Goal: Task Accomplishment & Management: Manage account settings

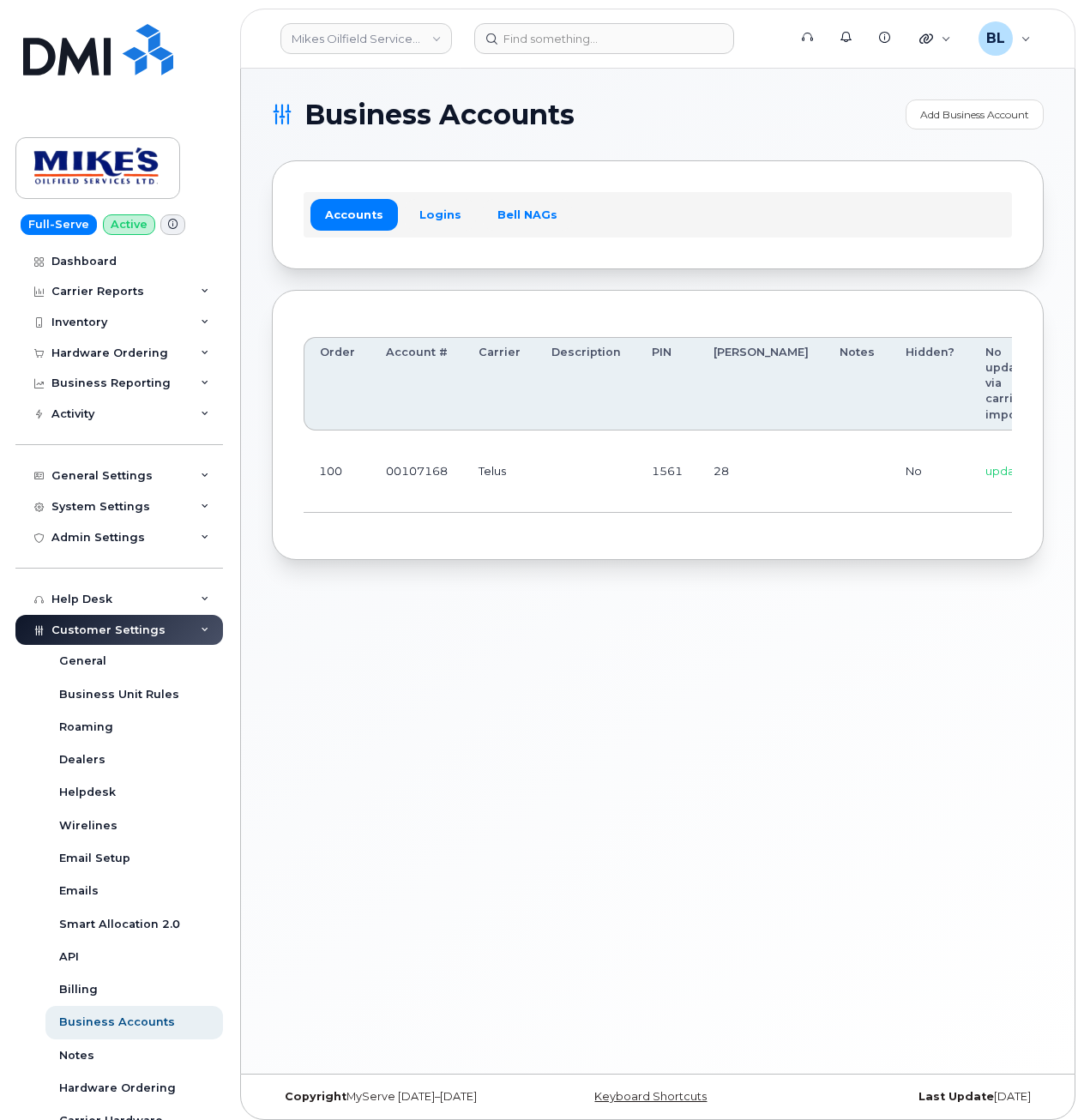
click at [561, 610] on div "Business Accounts Add Business Account Accounts Logins Bell NAGs Order Account …" at bounding box center [657, 571] width 834 height 1005
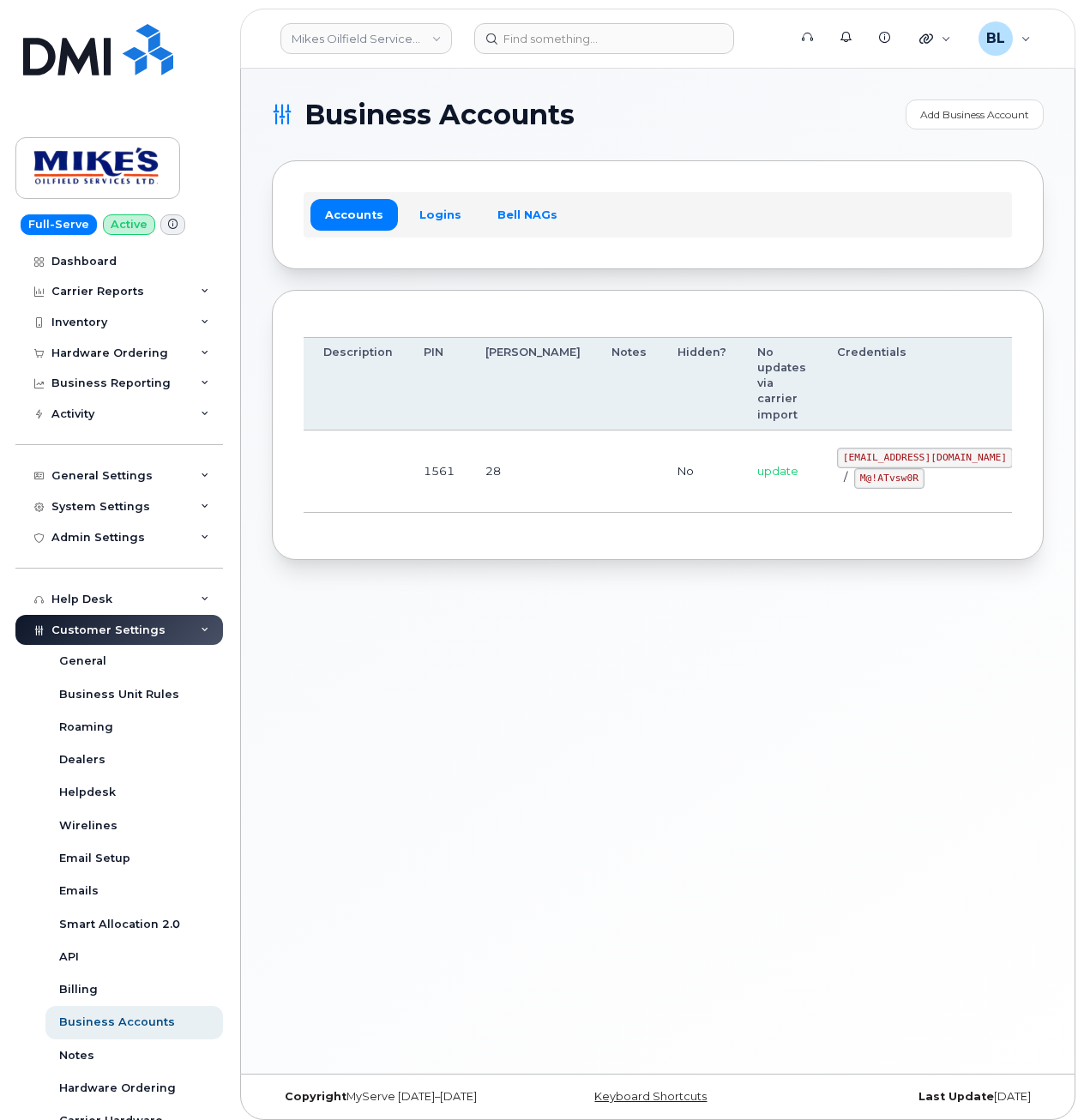
drag, startPoint x: 723, startPoint y: 443, endPoint x: 1383, endPoint y: 408, distance: 660.9
click at [543, 693] on div "Business Accounts Add Business Account Accounts Logins Bell NAGs Order Account …" at bounding box center [657, 571] width 834 height 1005
drag, startPoint x: 543, startPoint y: 693, endPoint x: 783, endPoint y: 693, distance: 240.0
click at [783, 693] on div "Business Accounts Add Business Account Accounts Logins Bell NAGs Order Account …" at bounding box center [657, 571] width 834 height 1005
drag, startPoint x: 447, startPoint y: 461, endPoint x: 754, endPoint y: 467, distance: 307.1
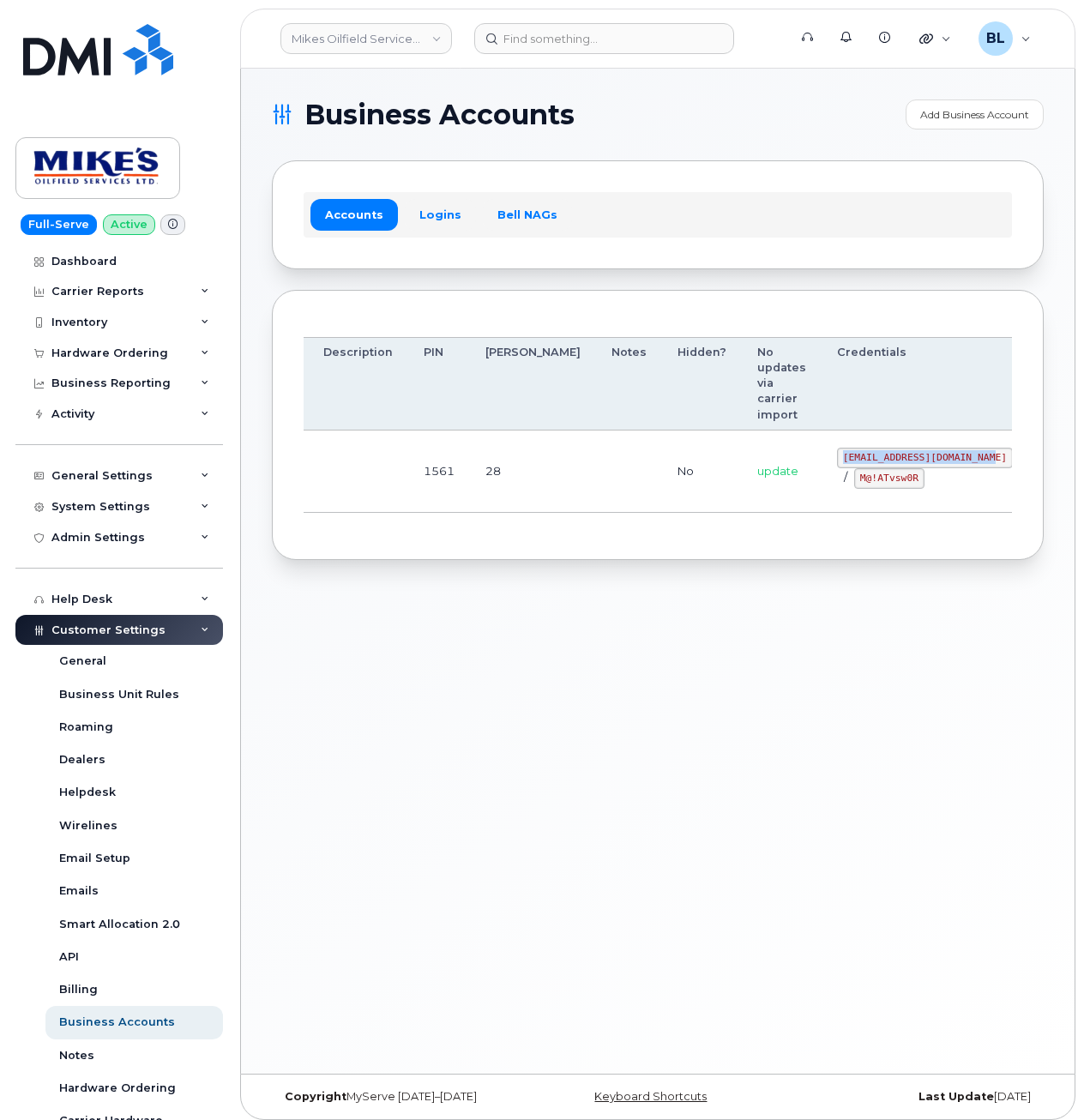
drag, startPoint x: 748, startPoint y: 454, endPoint x: 901, endPoint y: 467, distance: 153.6
click at [901, 467] on td "mikes.oilfield@outlook.com / M@!ATvsw0R" at bounding box center [925, 471] width 207 height 83
copy code "mikes.oilfield@outlook.com"
drag, startPoint x: 495, startPoint y: 471, endPoint x: 615, endPoint y: 471, distance: 120.0
click at [495, 471] on td "28" at bounding box center [533, 471] width 126 height 83
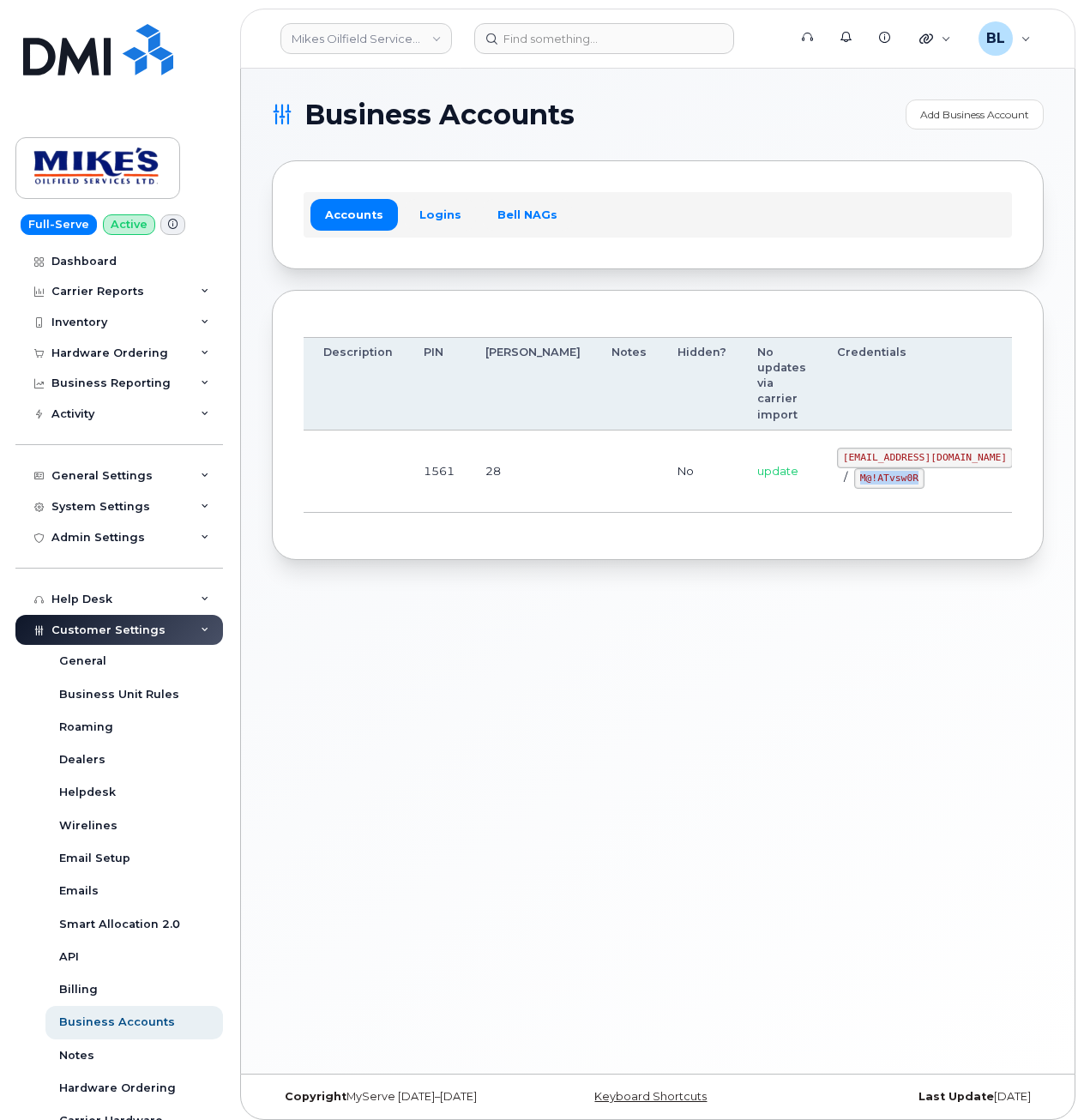
drag, startPoint x: 772, startPoint y: 479, endPoint x: 833, endPoint y: 482, distance: 61.1
click at [837, 482] on div "mikes.oilfield@outlook.com / M@!ATvsw0R" at bounding box center [925, 467] width 176 height 41
copy code "M@!ATvsw0R"
click at [482, 249] on section "Business Accounts Add Business Account Accounts Logins Bell NAGs Order Account …" at bounding box center [658, 329] width 772 height 461
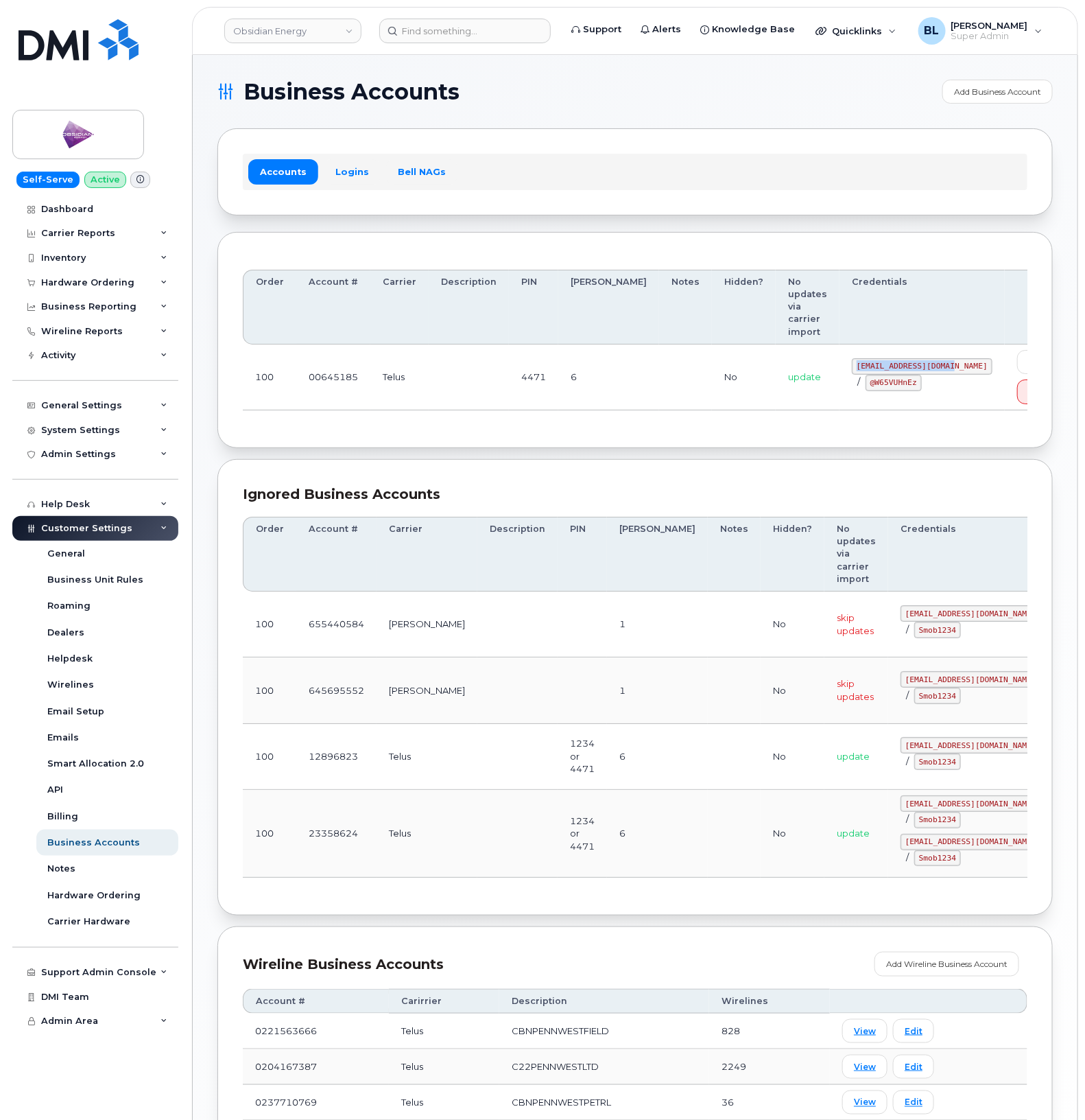
drag, startPoint x: 810, startPoint y: 347, endPoint x: 904, endPoint y: 340, distance: 94.3
click at [904, 358] on code "[EMAIL_ADDRESS][DOMAIN_NAME]" at bounding box center [922, 366] width 140 height 17
copy code "pw00645185sm@yahoo.ca"
click at [840, 378] on td "pw00645185sm@yahoo.ca / @W65VUHnEz" at bounding box center [922, 377] width 165 height 66
drag, startPoint x: 809, startPoint y: 364, endPoint x: 856, endPoint y: 364, distance: 47.0
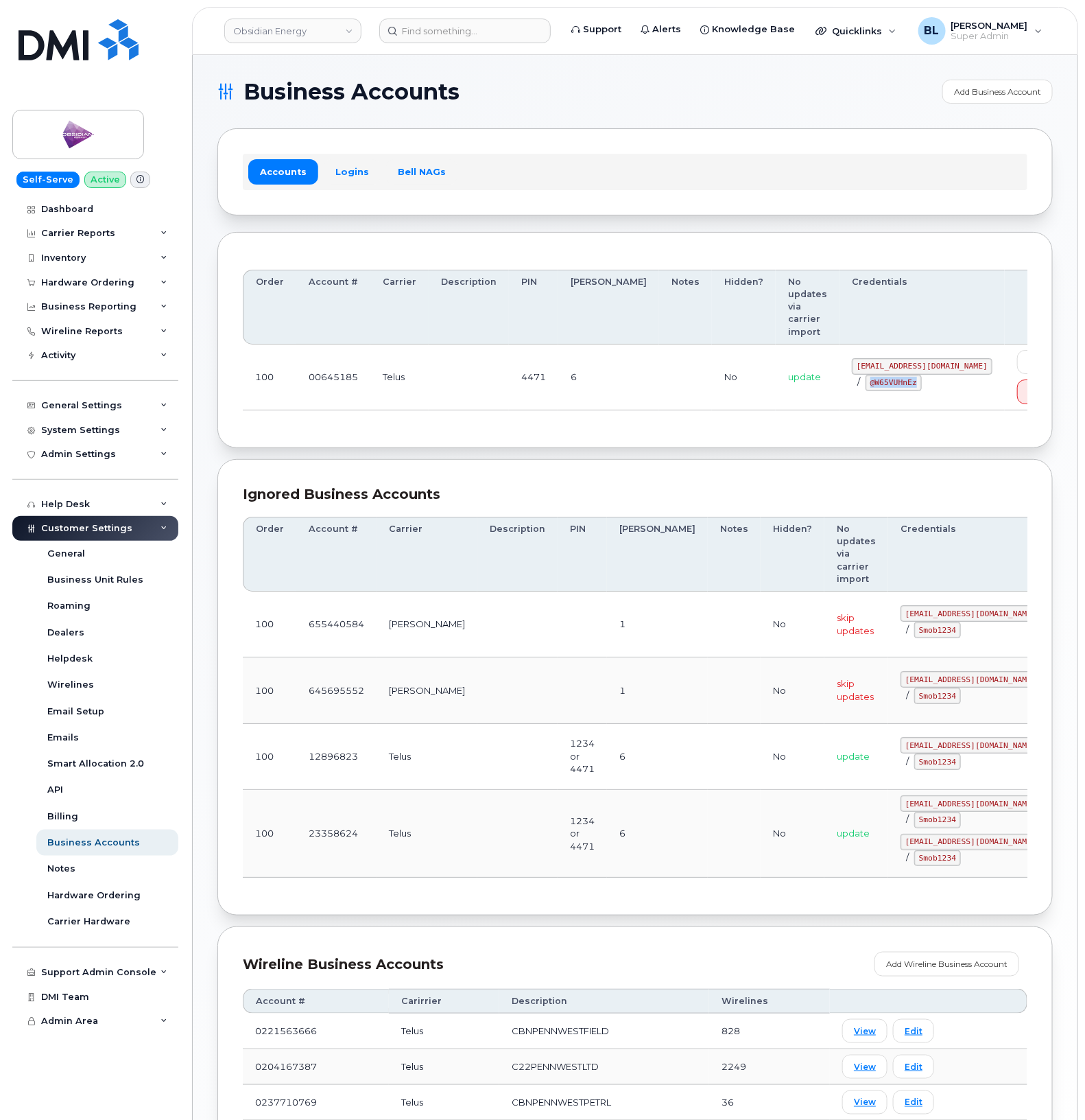
click at [865, 375] on code "@W65VUHnEz" at bounding box center [893, 383] width 56 height 17
copy code "@W65VUHnEz"
drag, startPoint x: 546, startPoint y: 451, endPoint x: 546, endPoint y: 443, distance: 8.0
click at [546, 459] on div "Ignored Business Accounts Order Account # Carrier Description PIN Bill Day Note…" at bounding box center [635, 687] width 835 height 456
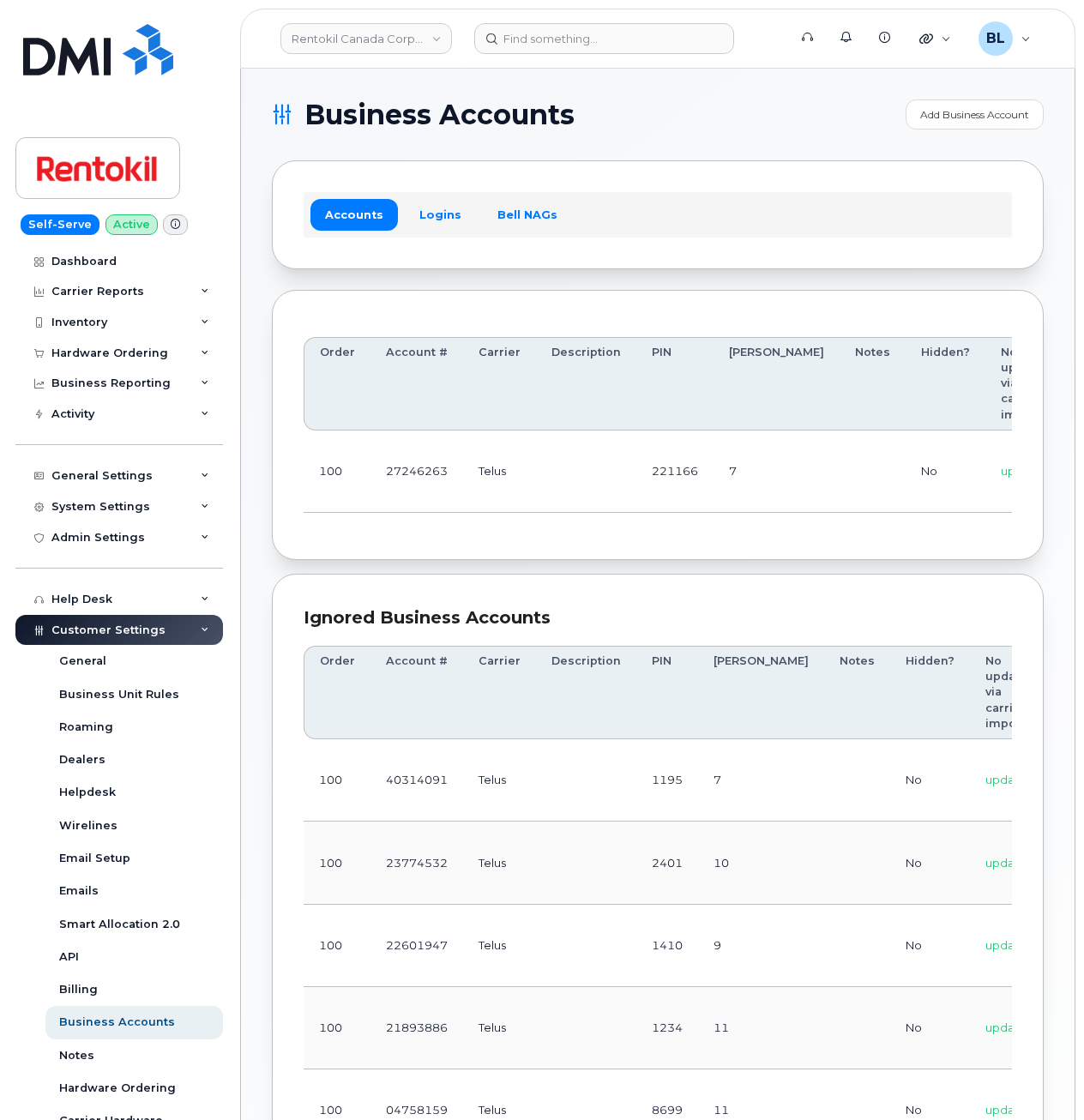
drag, startPoint x: 518, startPoint y: 458, endPoint x: 342, endPoint y: 441, distance: 176.8
click at [518, 458] on td "Telus" at bounding box center [500, 471] width 73 height 83
drag, startPoint x: 515, startPoint y: 489, endPoint x: 933, endPoint y: 500, distance: 418.1
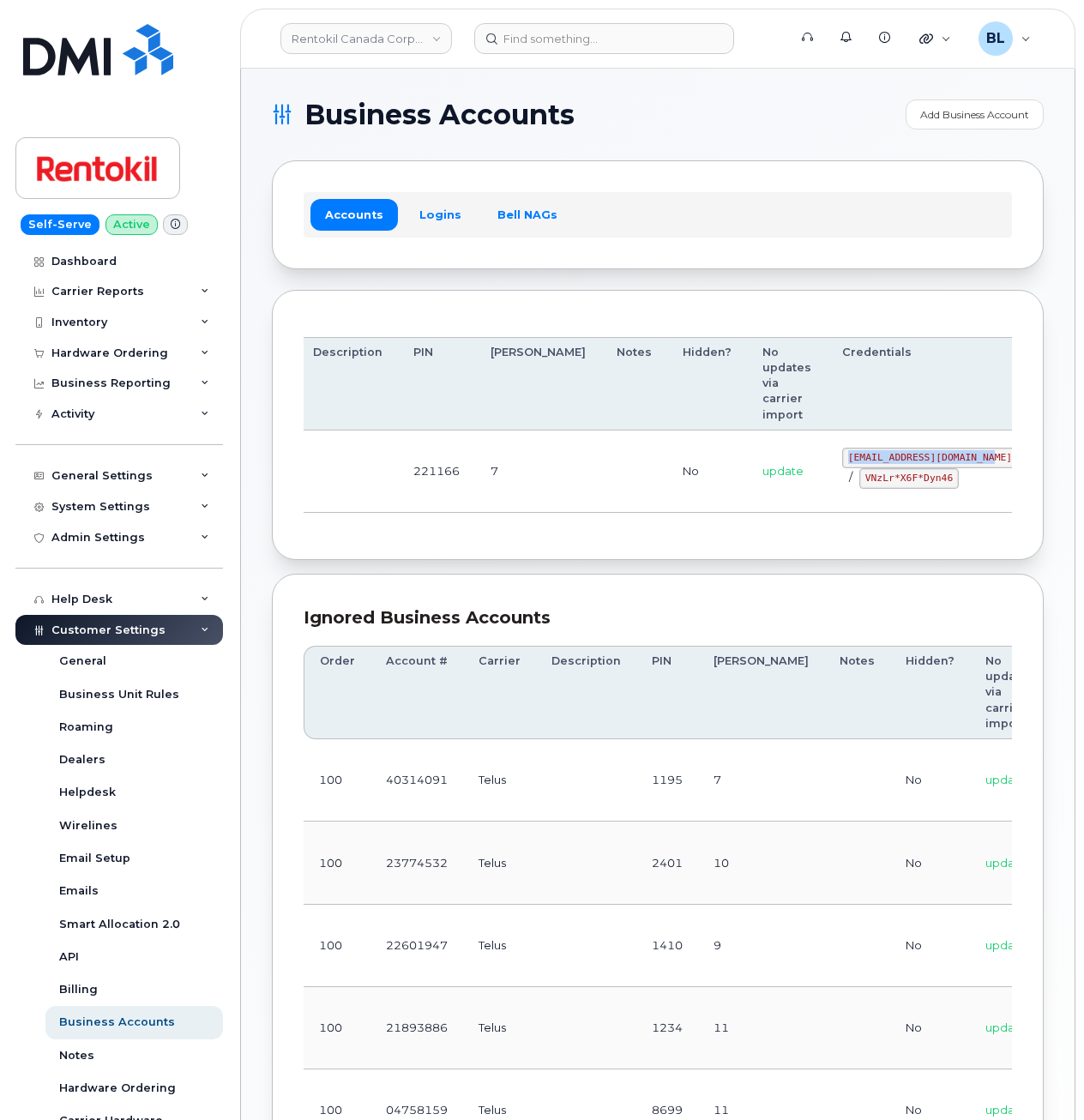
drag, startPoint x: 755, startPoint y: 454, endPoint x: 898, endPoint y: 456, distance: 143.0
click at [898, 456] on code "malorie.bell@rentokil.com" at bounding box center [930, 458] width 176 height 21
copy code "malorie.bell@rentokil.com"
click at [602, 463] on td at bounding box center [635, 471] width 66 height 83
drag, startPoint x: 595, startPoint y: 461, endPoint x: 869, endPoint y: 480, distance: 274.7
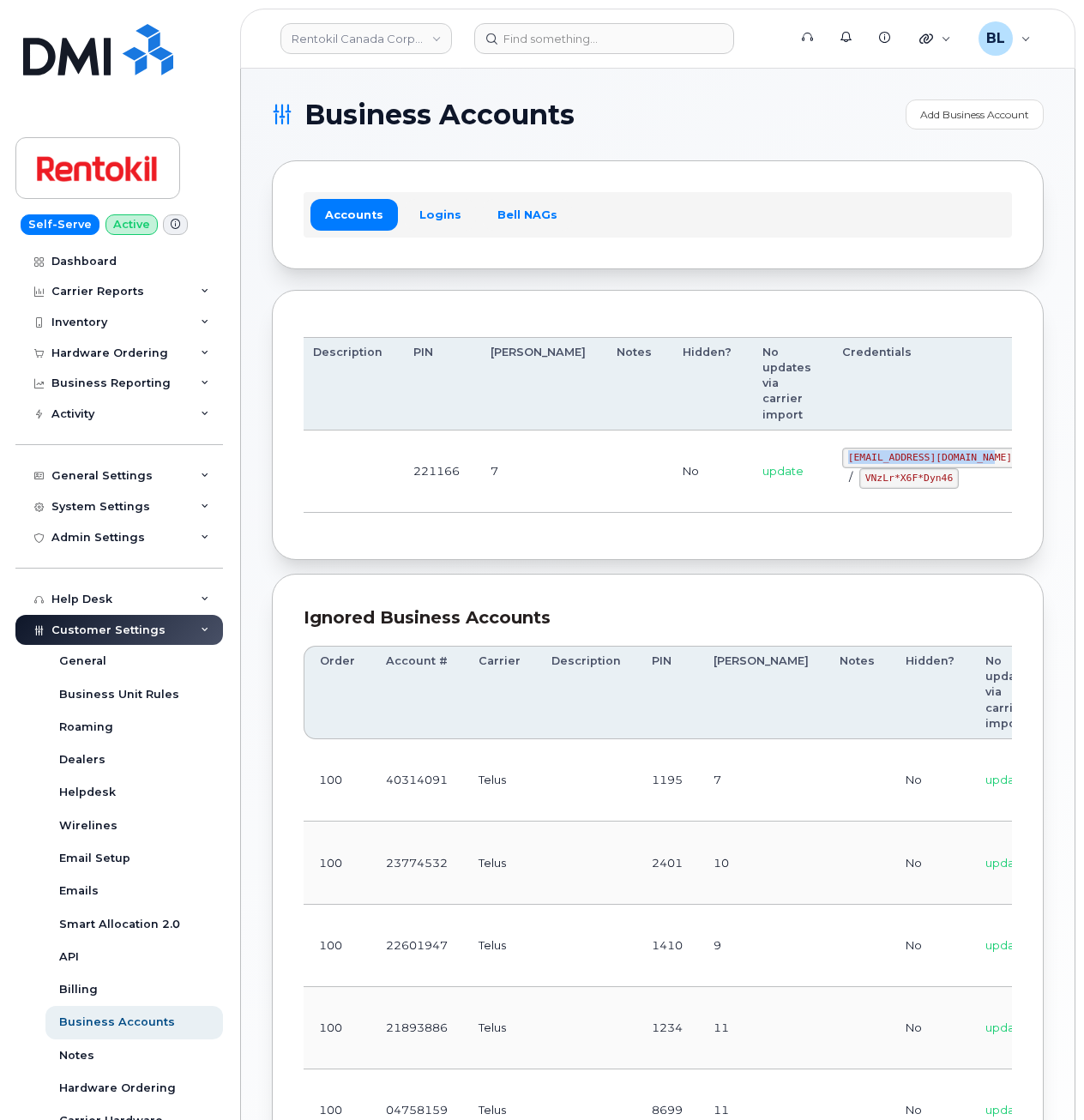
drag, startPoint x: 750, startPoint y: 448, endPoint x: 894, endPoint y: 462, distance: 144.7
click at [894, 462] on td "malorie.bell@rentokil.com / VNzLr*X6F*Dyn46" at bounding box center [930, 471] width 207 height 83
copy code "malorie.bell@rentokil.com"
drag, startPoint x: 567, startPoint y: 480, endPoint x: 781, endPoint y: 485, distance: 214.1
click at [602, 480] on td at bounding box center [635, 471] width 66 height 83
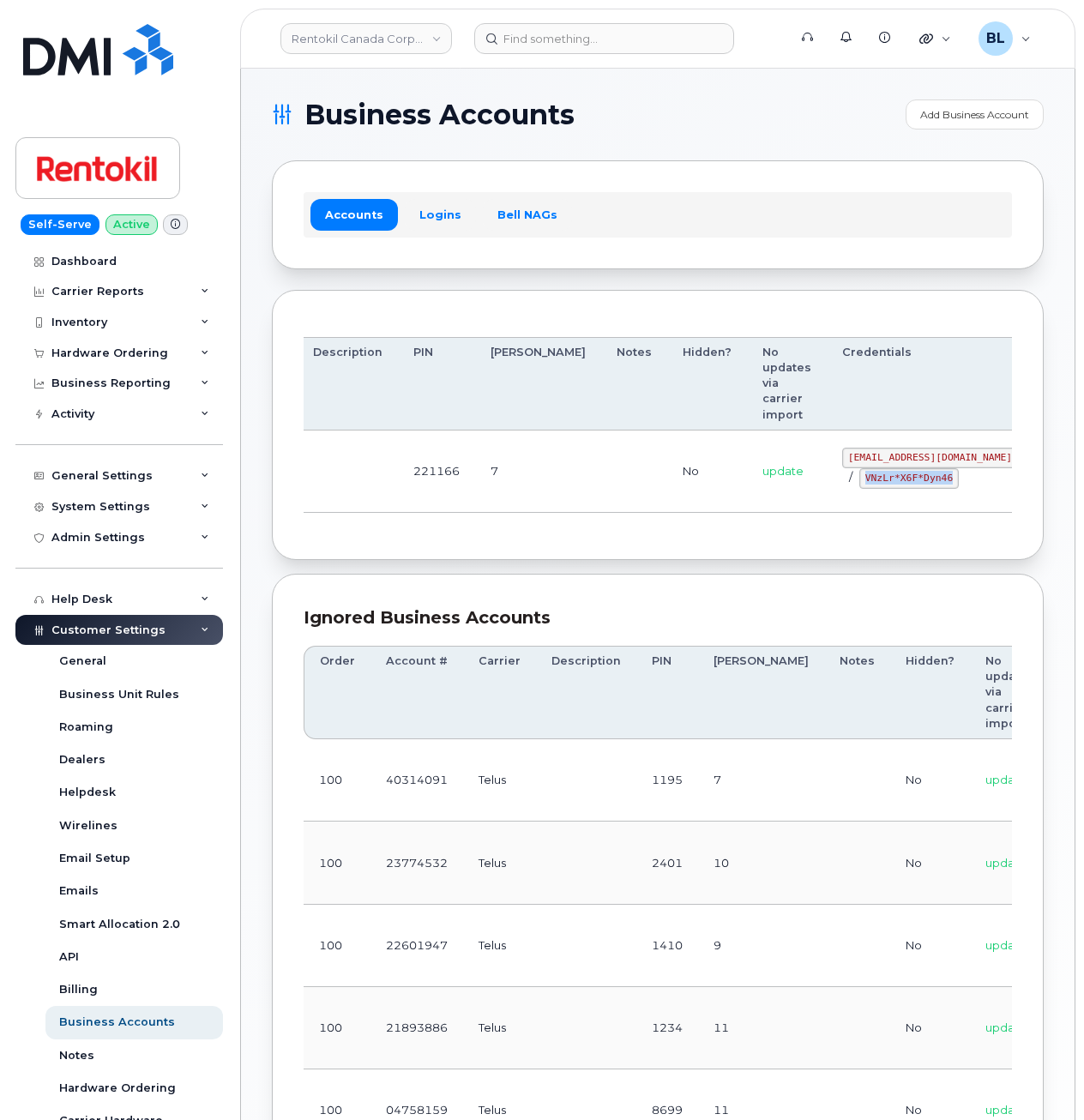
drag, startPoint x: 774, startPoint y: 483, endPoint x: 861, endPoint y: 486, distance: 87.1
click at [861, 486] on code "VNzLr*X6F*Dyn46" at bounding box center [909, 479] width 99 height 21
copy code "VNzLr*X6F*Dyn46"
drag, startPoint x: 375, startPoint y: 530, endPoint x: 421, endPoint y: 393, distance: 144.5
click at [375, 529] on div "Order Account # Carrier Description PIN Bill Day Notes Hidden? No updates via c…" at bounding box center [657, 425] width 708 height 208
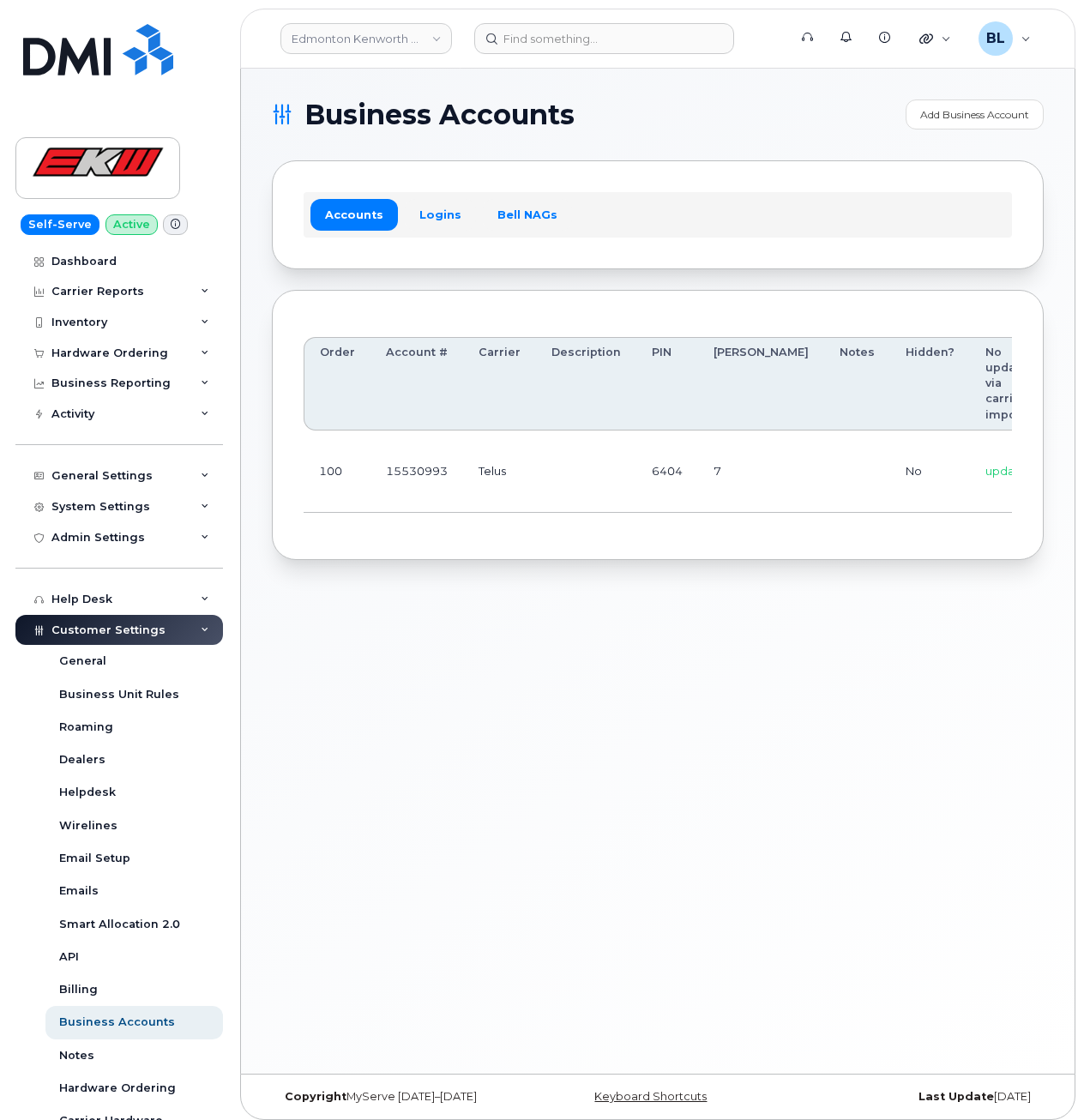
scroll to position [0, 143]
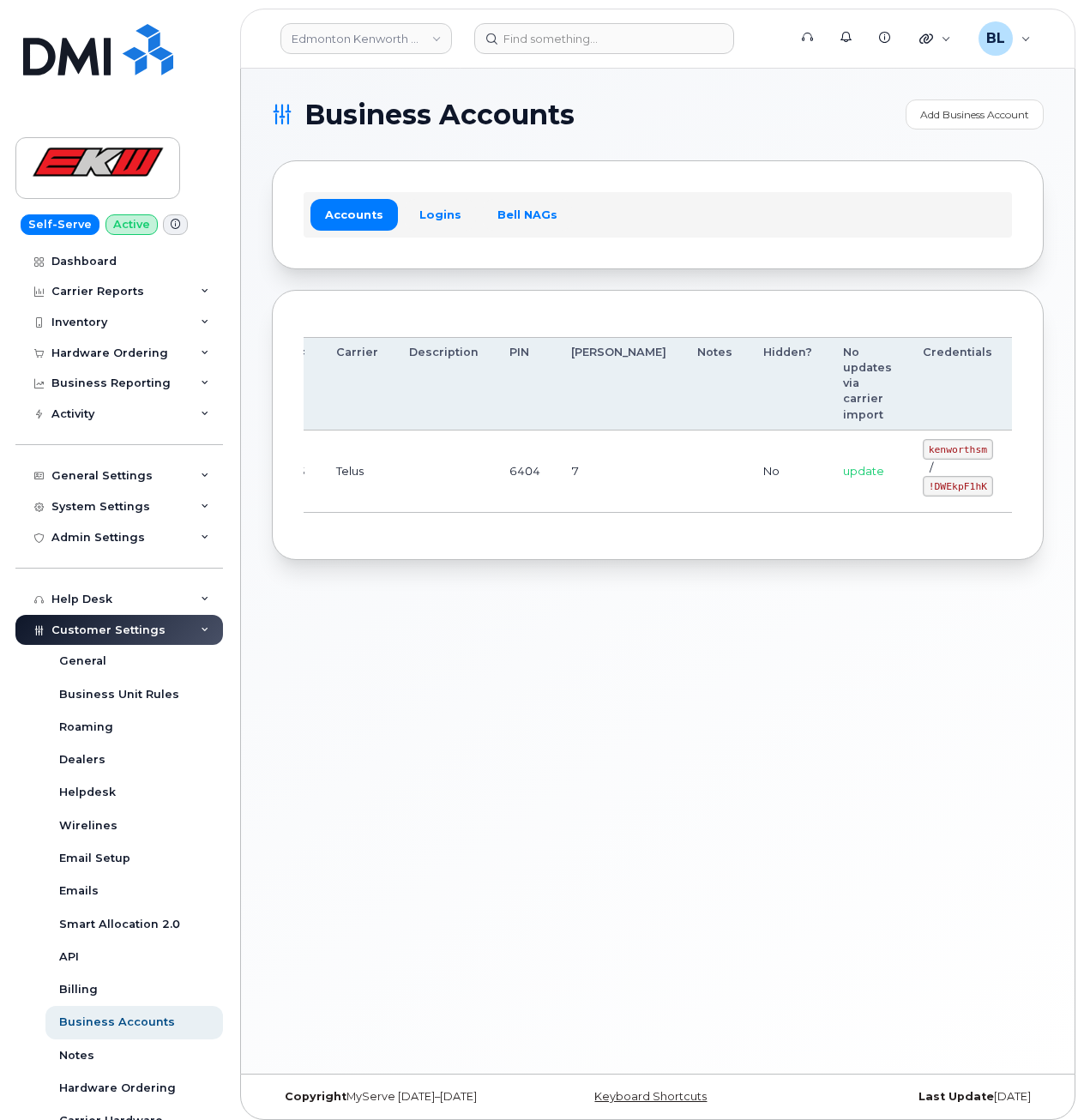
drag, startPoint x: 511, startPoint y: 456, endPoint x: 991, endPoint y: 500, distance: 482.0
drag, startPoint x: 833, startPoint y: 441, endPoint x: 895, endPoint y: 455, distance: 63.6
click at [908, 455] on td "kenworthsm / !DWEkpF1hK" at bounding box center [958, 471] width 101 height 83
copy code "kenworthsm"
drag, startPoint x: 838, startPoint y: 489, endPoint x: 894, endPoint y: 490, distance: 56.0
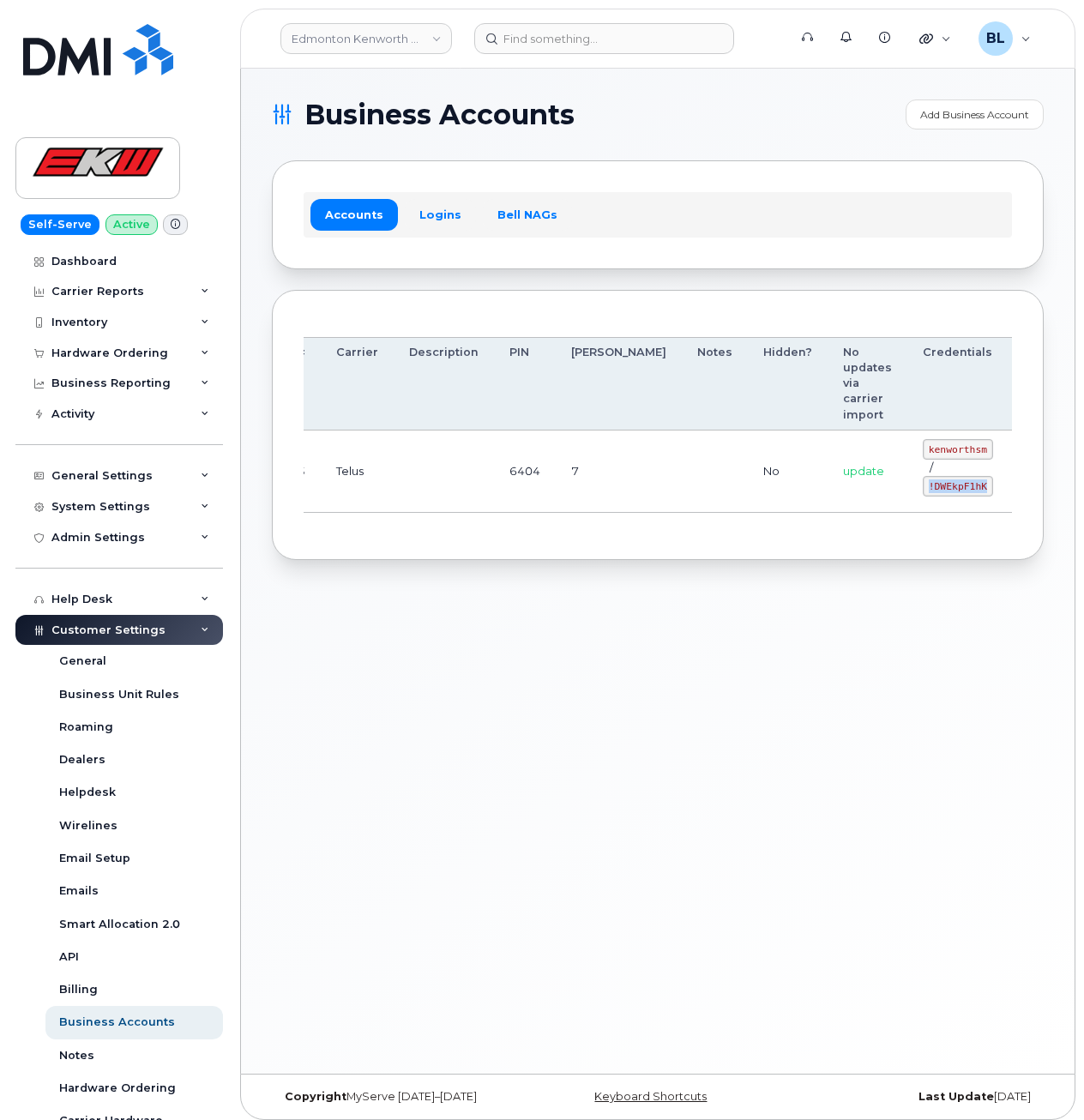
click at [923, 490] on code "!DWEkpF1hK" at bounding box center [958, 487] width 70 height 21
copy code "!DWEkpF1hK"
click at [515, 297] on div "Order Account # Carrier Description PIN Bill Day Notes Hidden? No updates via c…" at bounding box center [658, 426] width 772 height 271
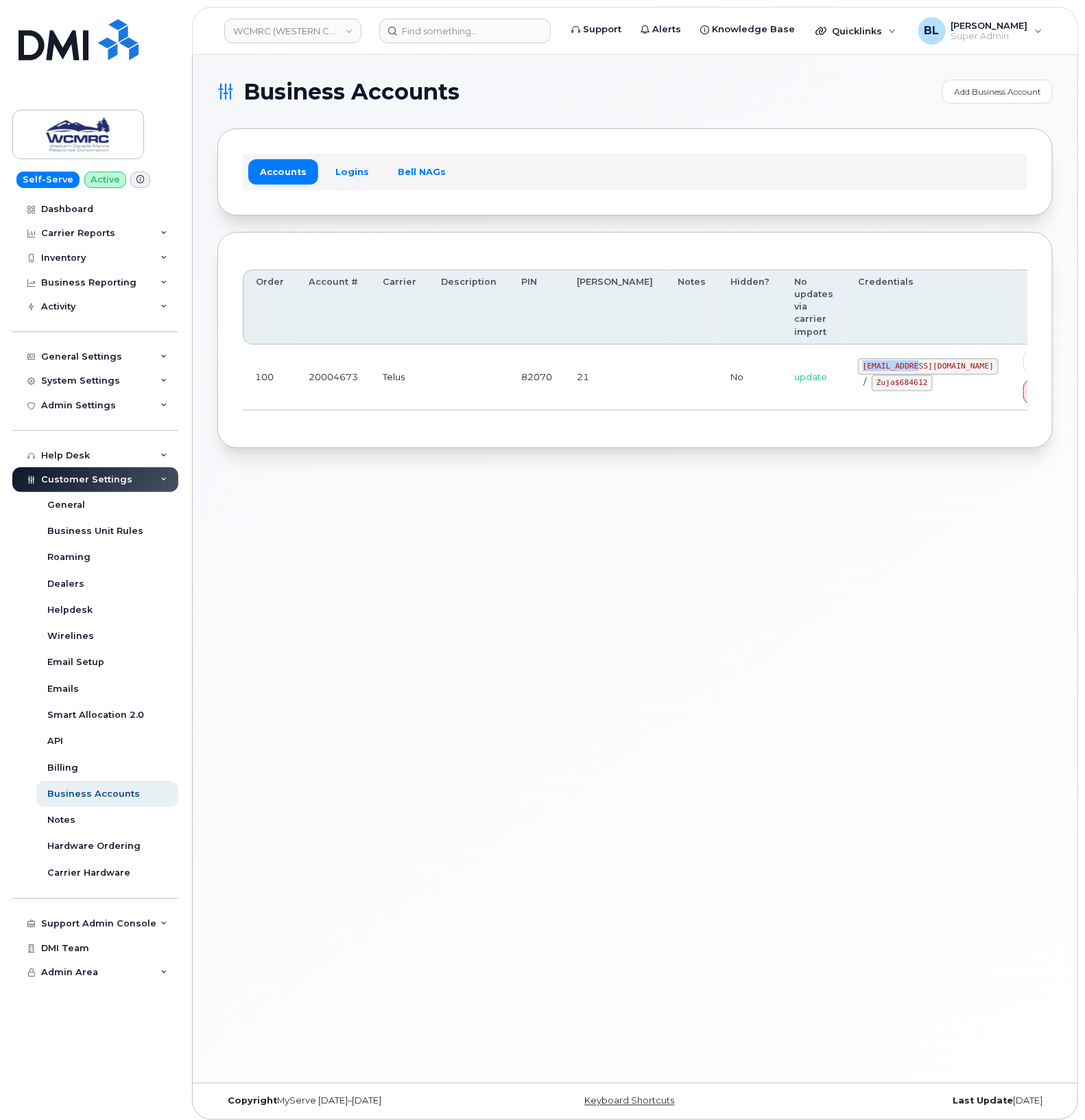
drag, startPoint x: 833, startPoint y: 327, endPoint x: 889, endPoint y: 333, distance: 56.3
click at [889, 358] on code "[EMAIL_ADDRESS][DOMAIN_NAME]" at bounding box center [929, 366] width 140 height 17
copy code "[EMAIL_ADDRESS][DOMAIN_NAME]"
drag, startPoint x: 845, startPoint y: 405, endPoint x: 835, endPoint y: 362, distance: 44.1
click at [845, 402] on div "Order Account # Carrier Description PIN [PERSON_NAME] Notes Hidden? No updates …" at bounding box center [635, 341] width 835 height 217
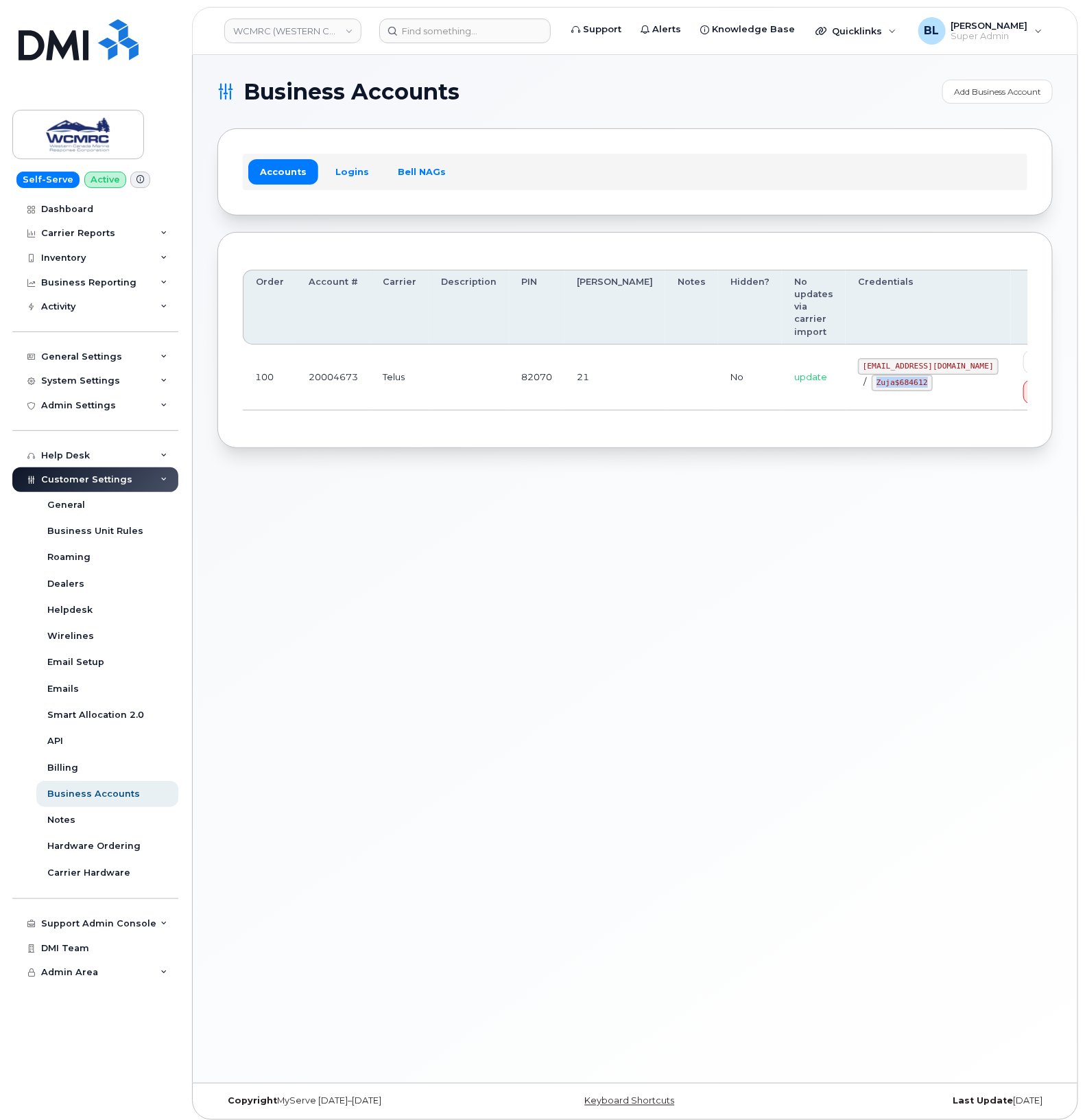
drag, startPoint x: 831, startPoint y: 346, endPoint x: 883, endPoint y: 352, distance: 52.3
click at [883, 375] on code "Zuja$684612" at bounding box center [902, 383] width 61 height 17
copy code "Zuja$684612"
click at [427, 658] on div "Business Accounts Add Business Account Accounts Logins Bell NAGs Order Account …" at bounding box center [635, 569] width 885 height 1028
click at [512, 667] on div "Business Accounts Add Business Account Accounts Logins Bell NAGs Order Account …" at bounding box center [635, 569] width 885 height 1028
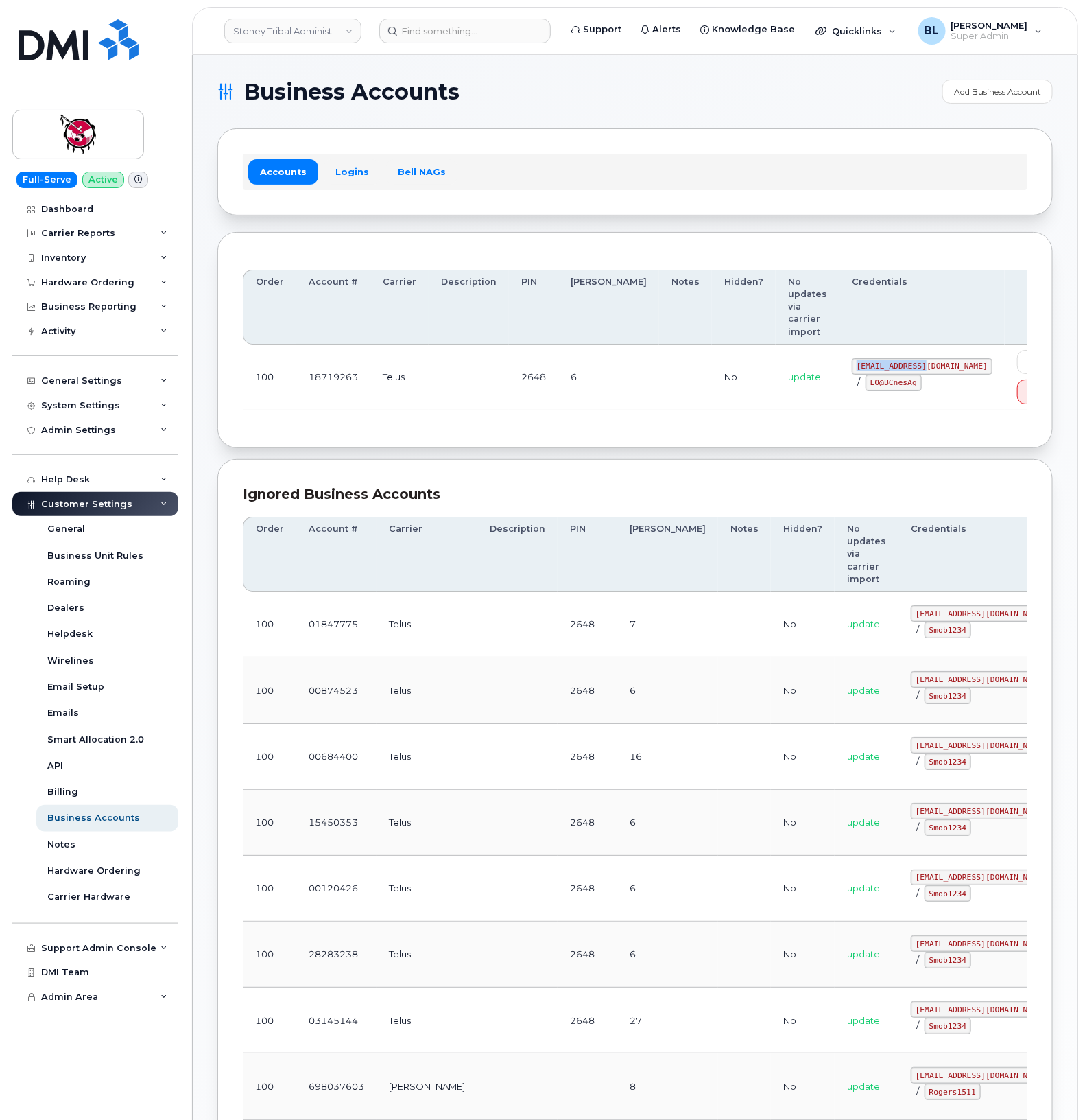
drag, startPoint x: 826, startPoint y: 327, endPoint x: 890, endPoint y: 332, distance: 64.2
click at [890, 358] on code "18719263@sm.com" at bounding box center [922, 366] width 140 height 17
copy code "18719263@sm.com"
click at [652, 399] on div "Order Account # Carrier Description PIN Bill Day Notes Hidden? No updates via c…" at bounding box center [635, 341] width 835 height 217
drag, startPoint x: 824, startPoint y: 348, endPoint x: 872, endPoint y: 355, distance: 48.5
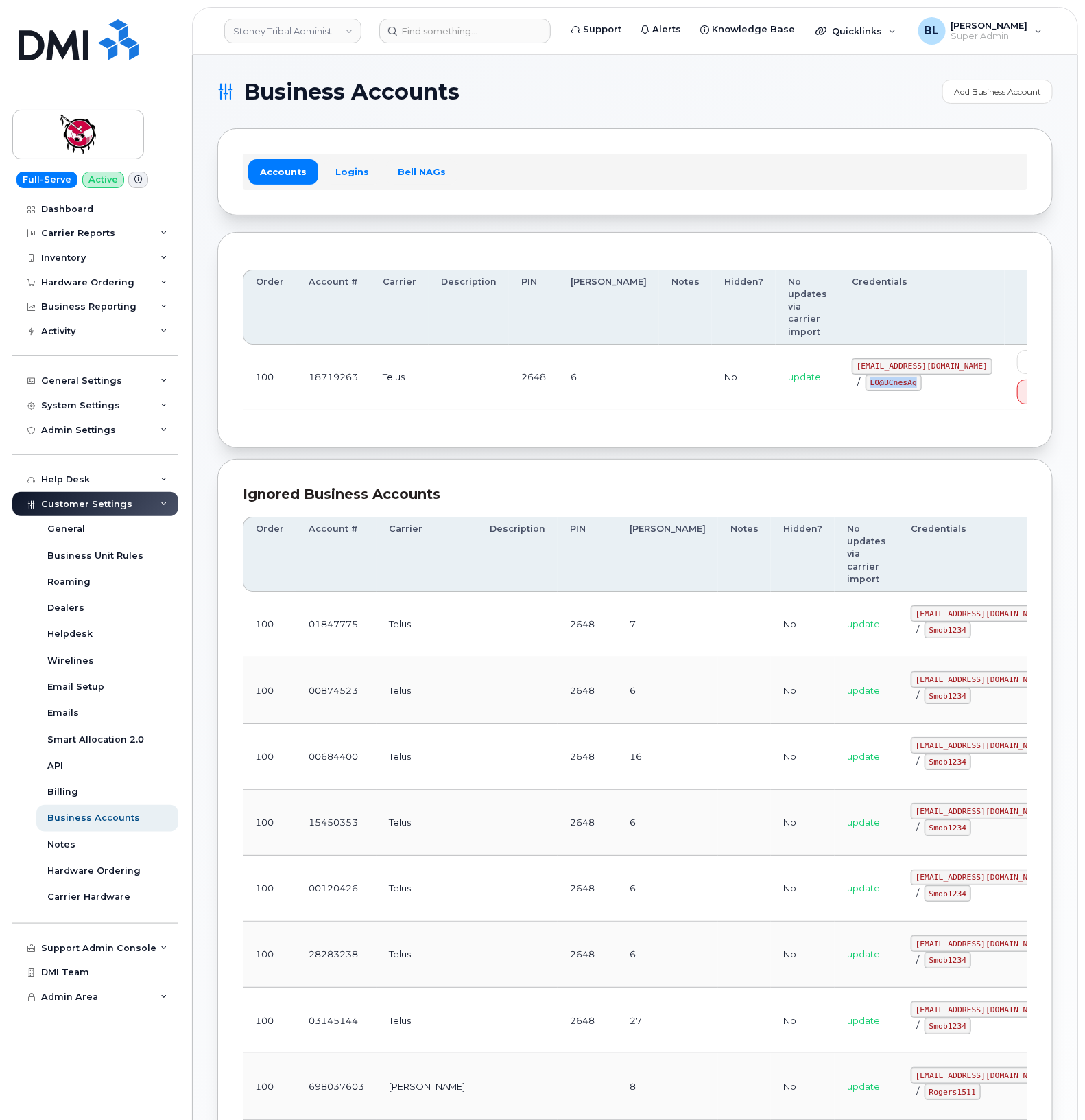
click at [872, 355] on td "18719263@sm.com / L0@BCnesAg" at bounding box center [922, 377] width 165 height 66
copy code "L0@BCnesAg"
drag, startPoint x: 644, startPoint y: 79, endPoint x: 626, endPoint y: 38, distance: 44.8
click at [644, 79] on div "Business Accounts Add Business Account" at bounding box center [635, 91] width 835 height 24
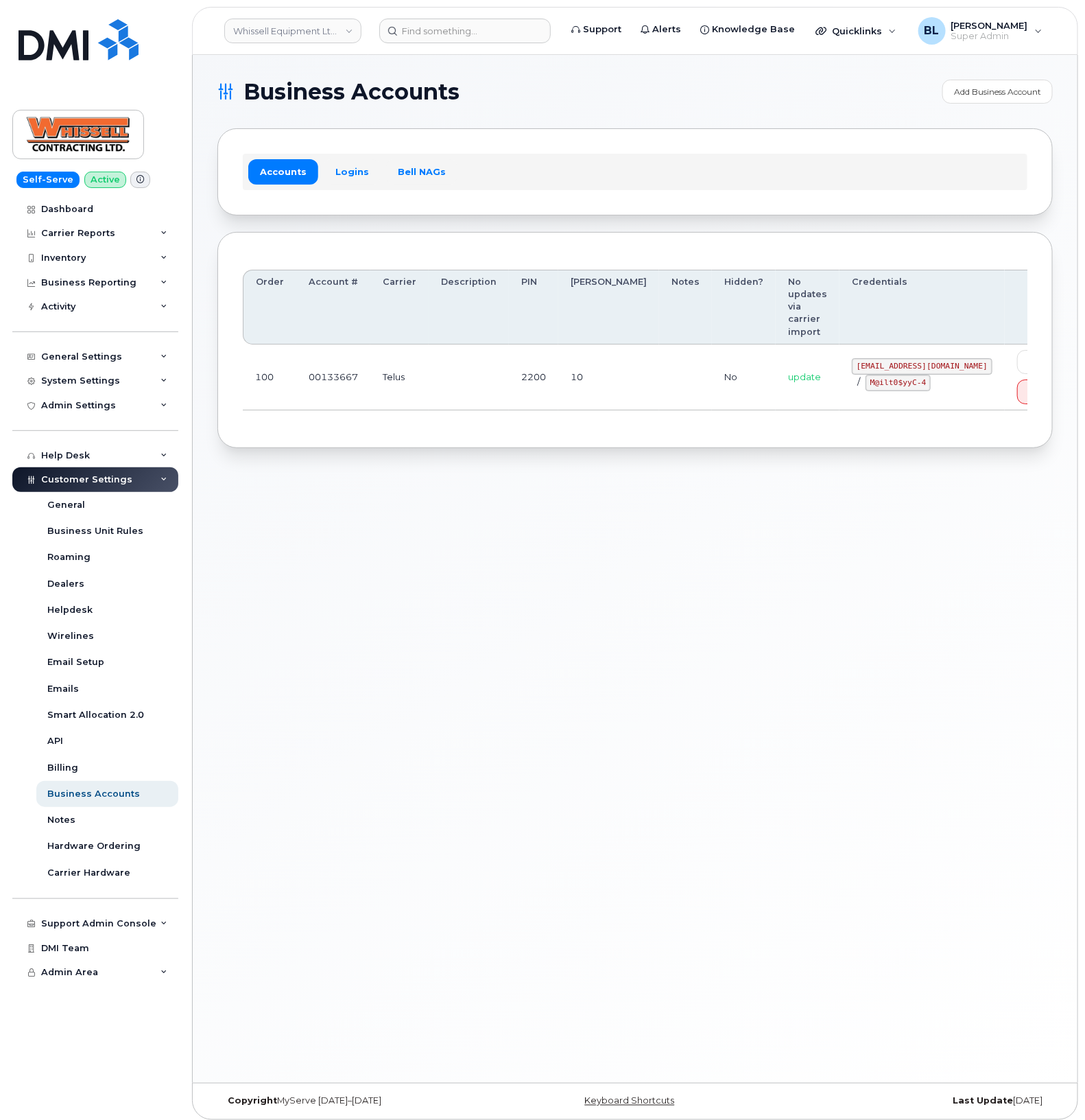
click at [728, 441] on div "Business Accounts Add Business Account Accounts Logins Bell NAGs Order Account …" at bounding box center [635, 569] width 885 height 1028
drag, startPoint x: 813, startPoint y: 336, endPoint x: 904, endPoint y: 348, distance: 91.8
click at [904, 358] on div "itadmin@whissell.ca / M@ilt0$yyC-4" at bounding box center [922, 374] width 140 height 33
copy code "itadmin@whissell.ca"
drag, startPoint x: 817, startPoint y: 359, endPoint x: 868, endPoint y: 362, distance: 51.1
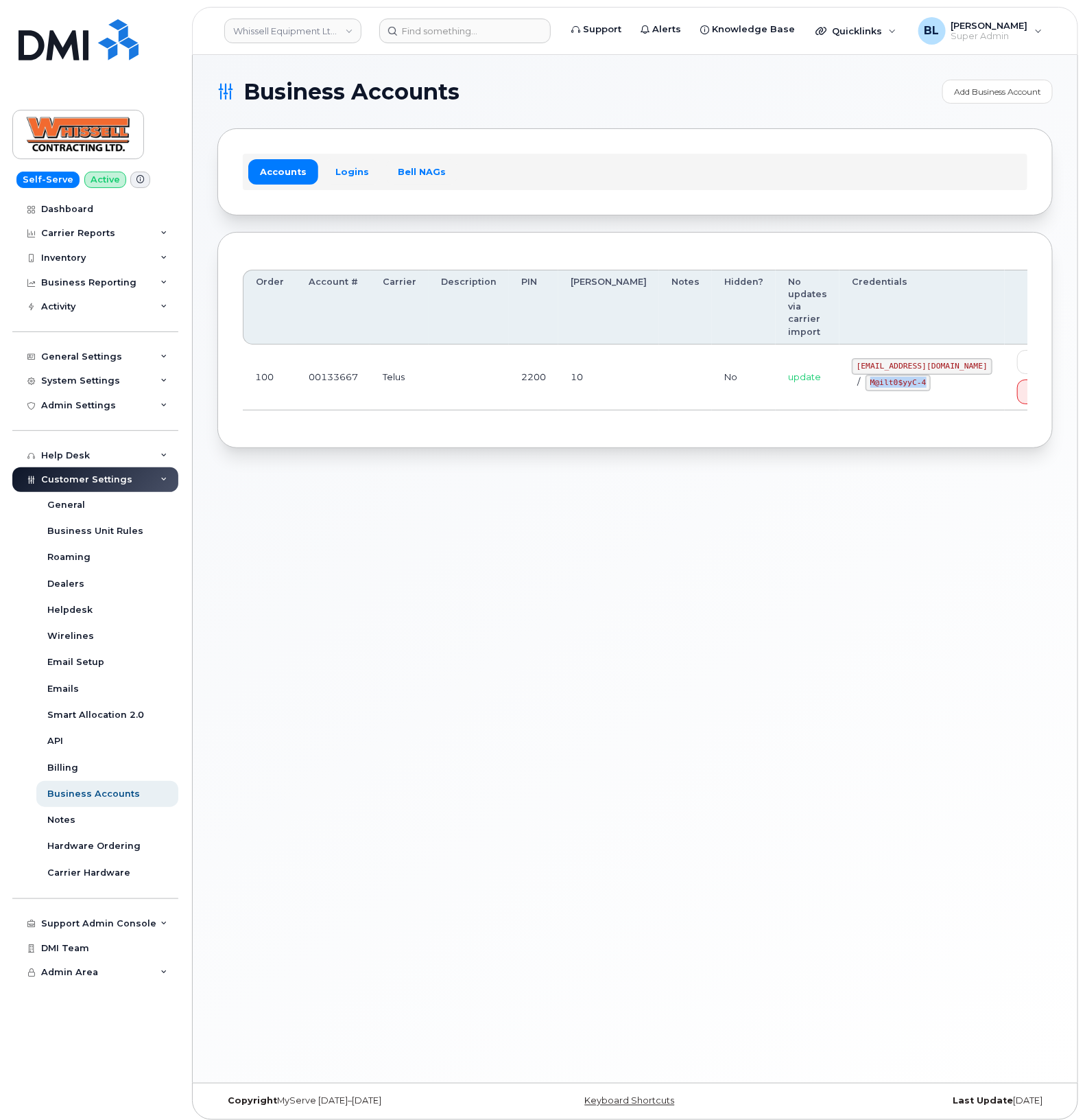
click at [868, 375] on code "M@ilt0$yyC-4" at bounding box center [898, 383] width 65 height 17
copy code "M@ilt0$yyC-4"
drag, startPoint x: 713, startPoint y: 608, endPoint x: 673, endPoint y: 578, distance: 50.0
click at [713, 608] on div "Business Accounts Add Business Account Accounts Logins Bell NAGs Order Account …" at bounding box center [635, 569] width 885 height 1028
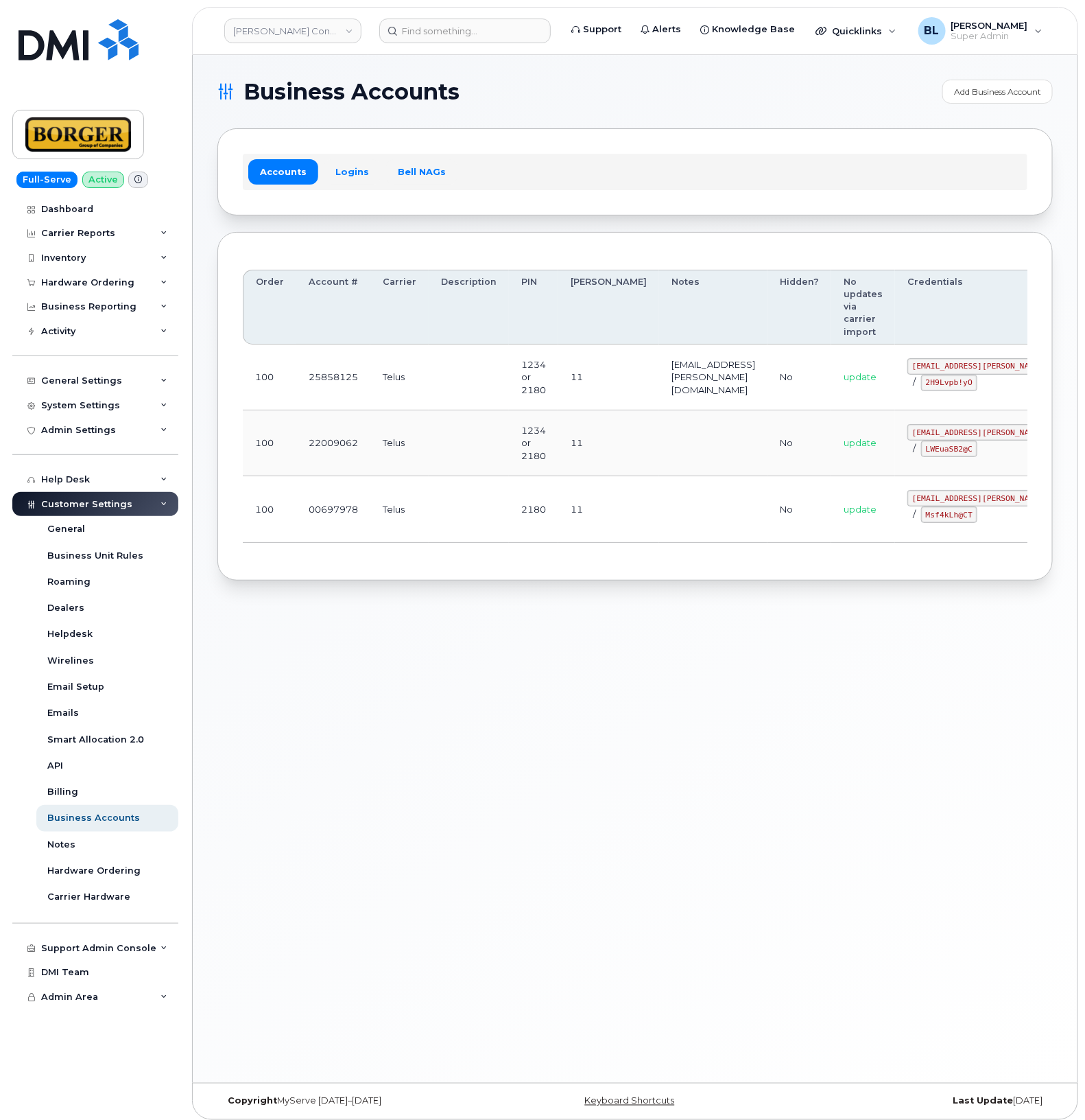
drag, startPoint x: 686, startPoint y: 468, endPoint x: 1081, endPoint y: 471, distance: 395.0
click at [568, 451] on td "11" at bounding box center [608, 443] width 101 height 66
drag, startPoint x: 600, startPoint y: 450, endPoint x: 943, endPoint y: 458, distance: 343.1
drag, startPoint x: 856, startPoint y: 430, endPoint x: 976, endPoint y: 437, distance: 120.2
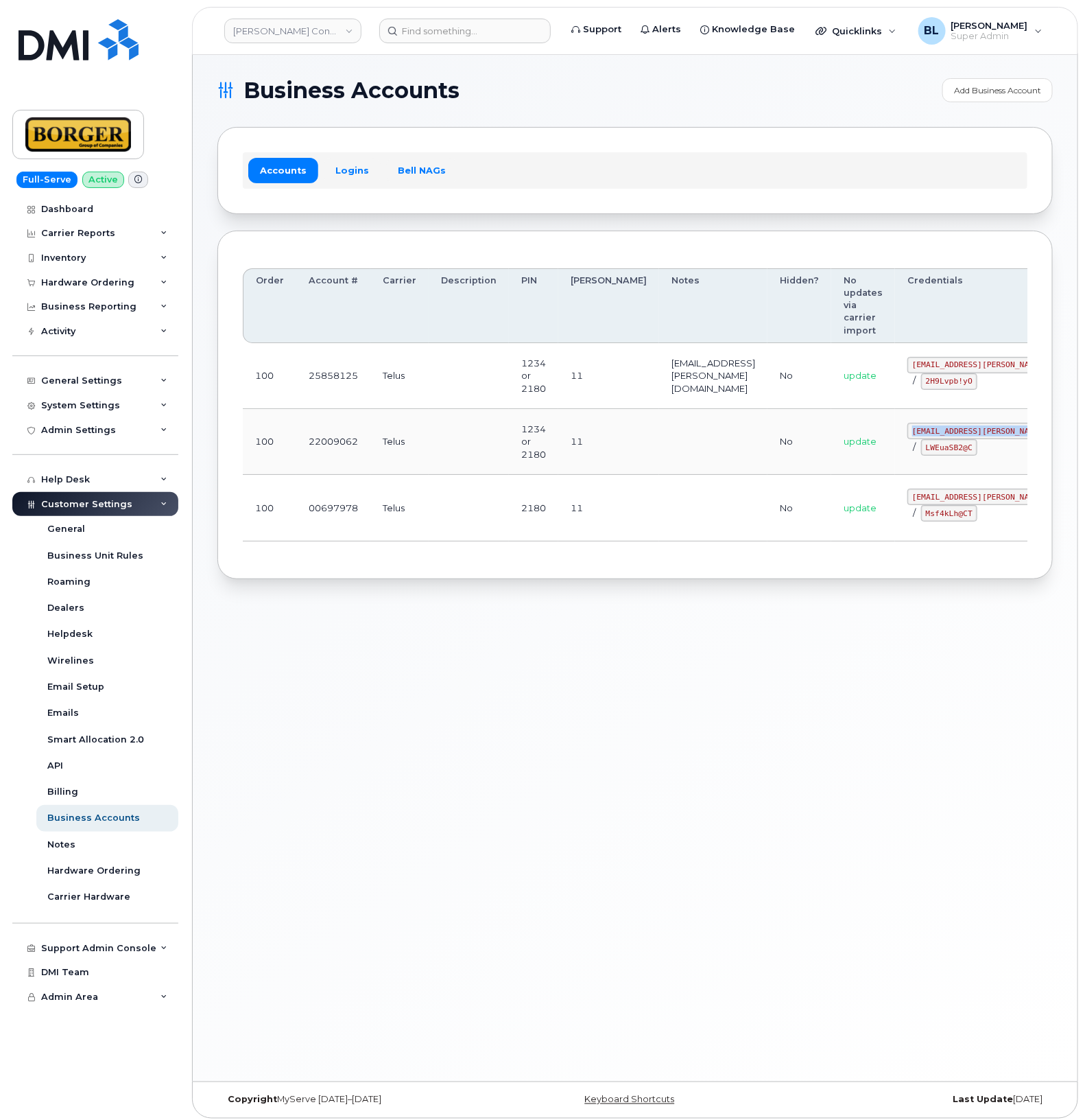
click at [976, 437] on code "earthworksborger@borger.ca" at bounding box center [1009, 431] width 202 height 17
copy code "earthworksborger@borger.ca"
drag, startPoint x: 550, startPoint y: 489, endPoint x: 815, endPoint y: 493, distance: 265.0
click at [550, 488] on td "2180" at bounding box center [533, 508] width 49 height 66
drag, startPoint x: 867, startPoint y: 447, endPoint x: 920, endPoint y: 449, distance: 53.0
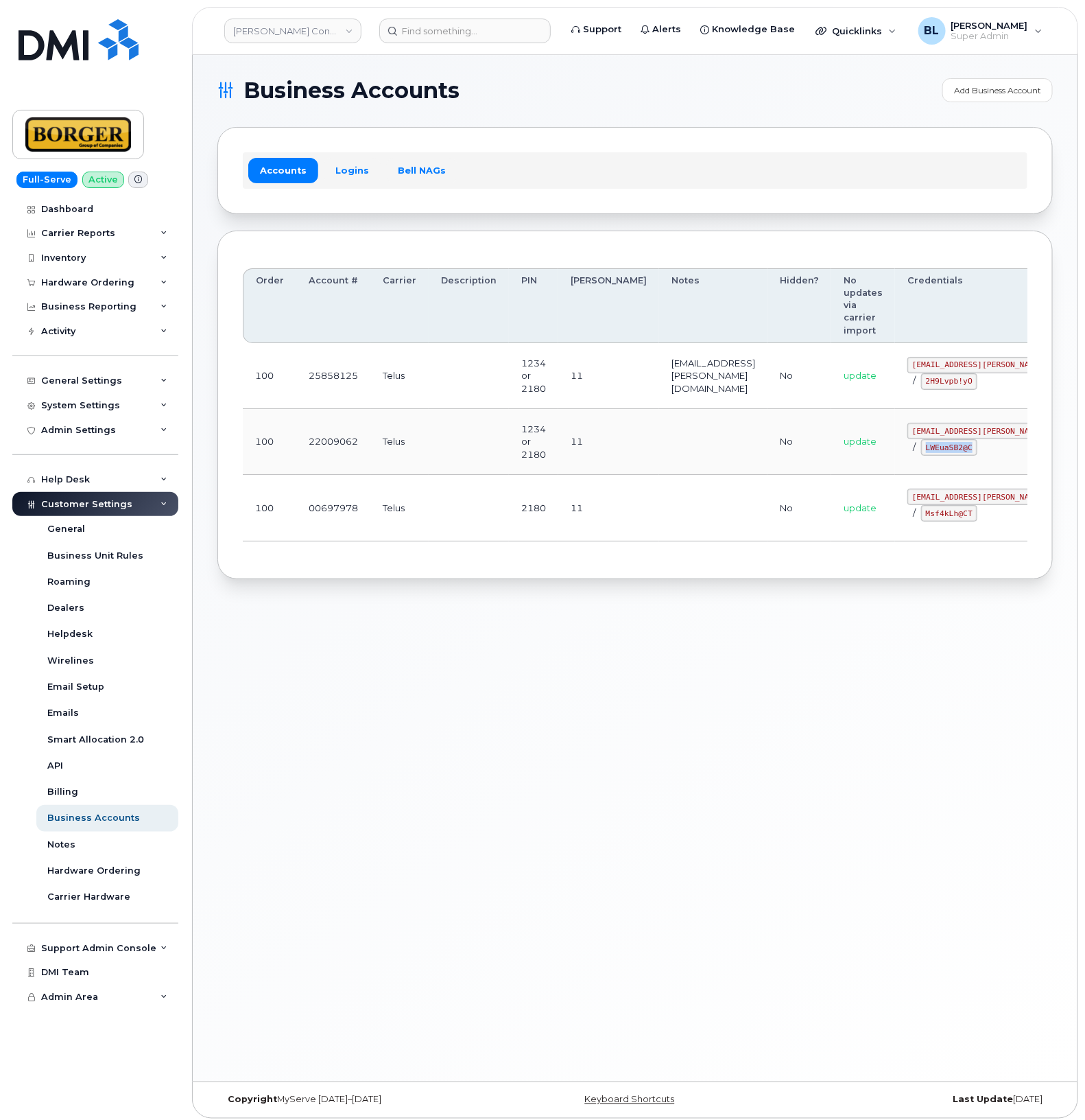
click at [920, 449] on div "earthworksborger@borger.ca / LWEuaSB2@C" at bounding box center [1009, 439] width 202 height 33
copy code "LWEuaSB2@C"
drag, startPoint x: 580, startPoint y: 525, endPoint x: 592, endPoint y: 520, distance: 13.0
click at [581, 523] on td "11" at bounding box center [608, 508] width 101 height 66
drag, startPoint x: 883, startPoint y: 502, endPoint x: 941, endPoint y: 496, distance: 58.3
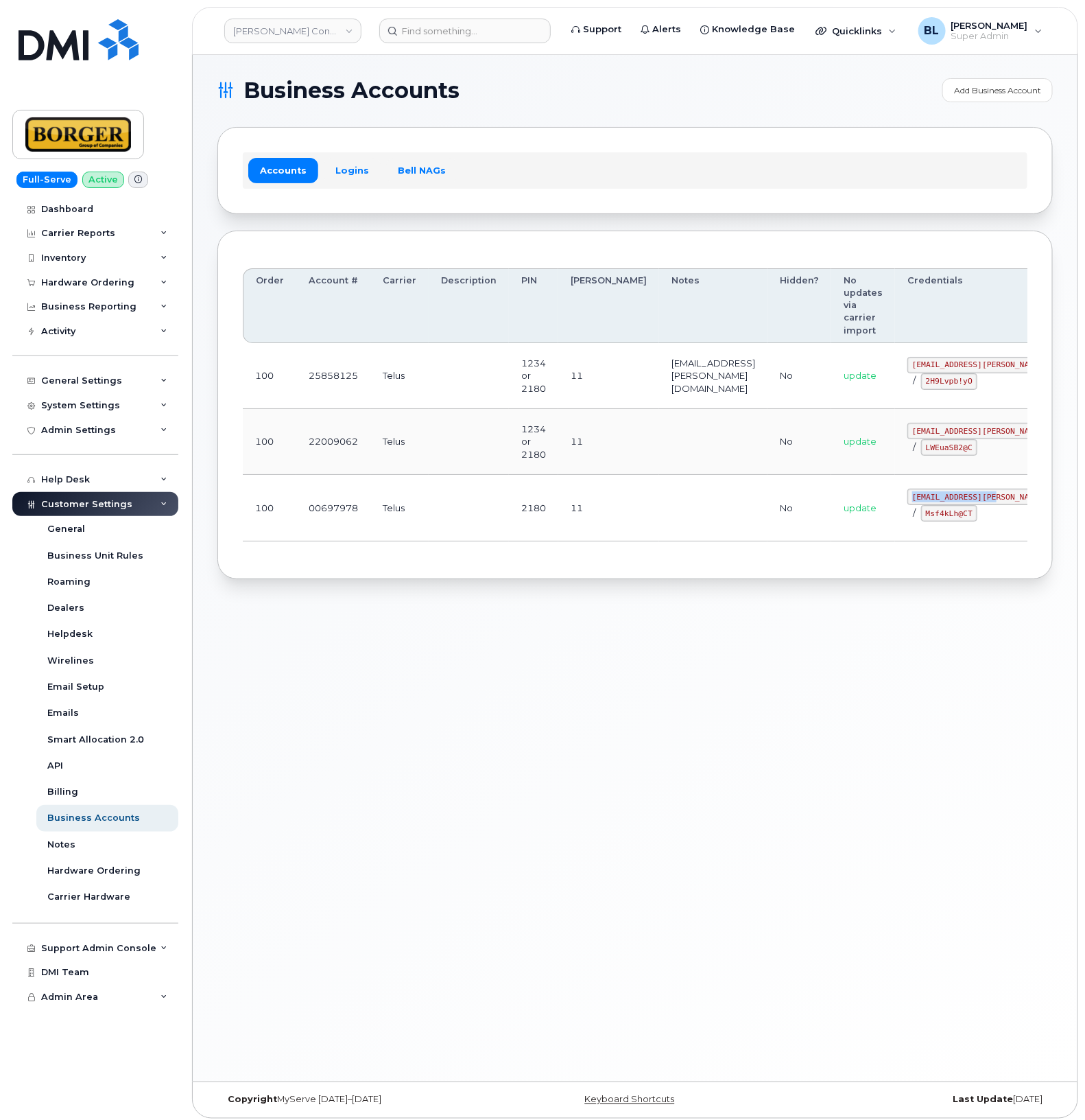
click at [945, 496] on div "corprick@borger.ca / Msf4kLh@CT" at bounding box center [1009, 505] width 202 height 33
copy code "corprick@borger.ca"
drag, startPoint x: 659, startPoint y: 584, endPoint x: 683, endPoint y: 569, distance: 28.3
click at [659, 579] on div "Order Account # Carrier Description PIN Bill Day Notes Hidden? No updates via c…" at bounding box center [635, 405] width 835 height 348
drag, startPoint x: 859, startPoint y: 514, endPoint x: 904, endPoint y: 520, distance: 45.4
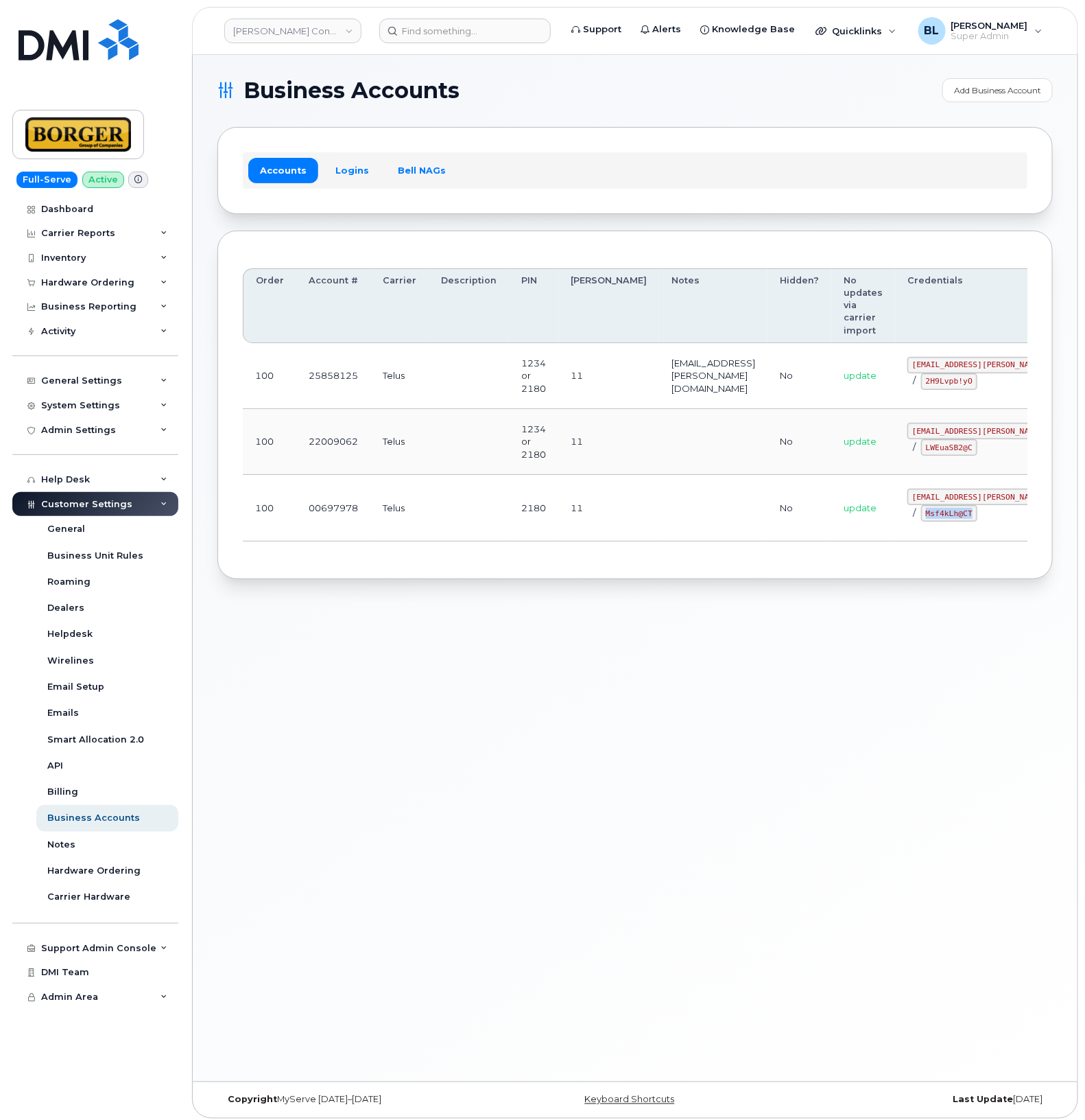
click at [921, 520] on code "Msf4kLh@CT" at bounding box center [949, 513] width 56 height 17
copy code "Msf4kLh@CT"
drag, startPoint x: 614, startPoint y: 155, endPoint x: 581, endPoint y: 118, distance: 49.6
click at [614, 155] on div "Accounts Logins Bell NAGs" at bounding box center [635, 170] width 785 height 35
drag, startPoint x: 858, startPoint y: 362, endPoint x: 950, endPoint y: 367, distance: 92.1
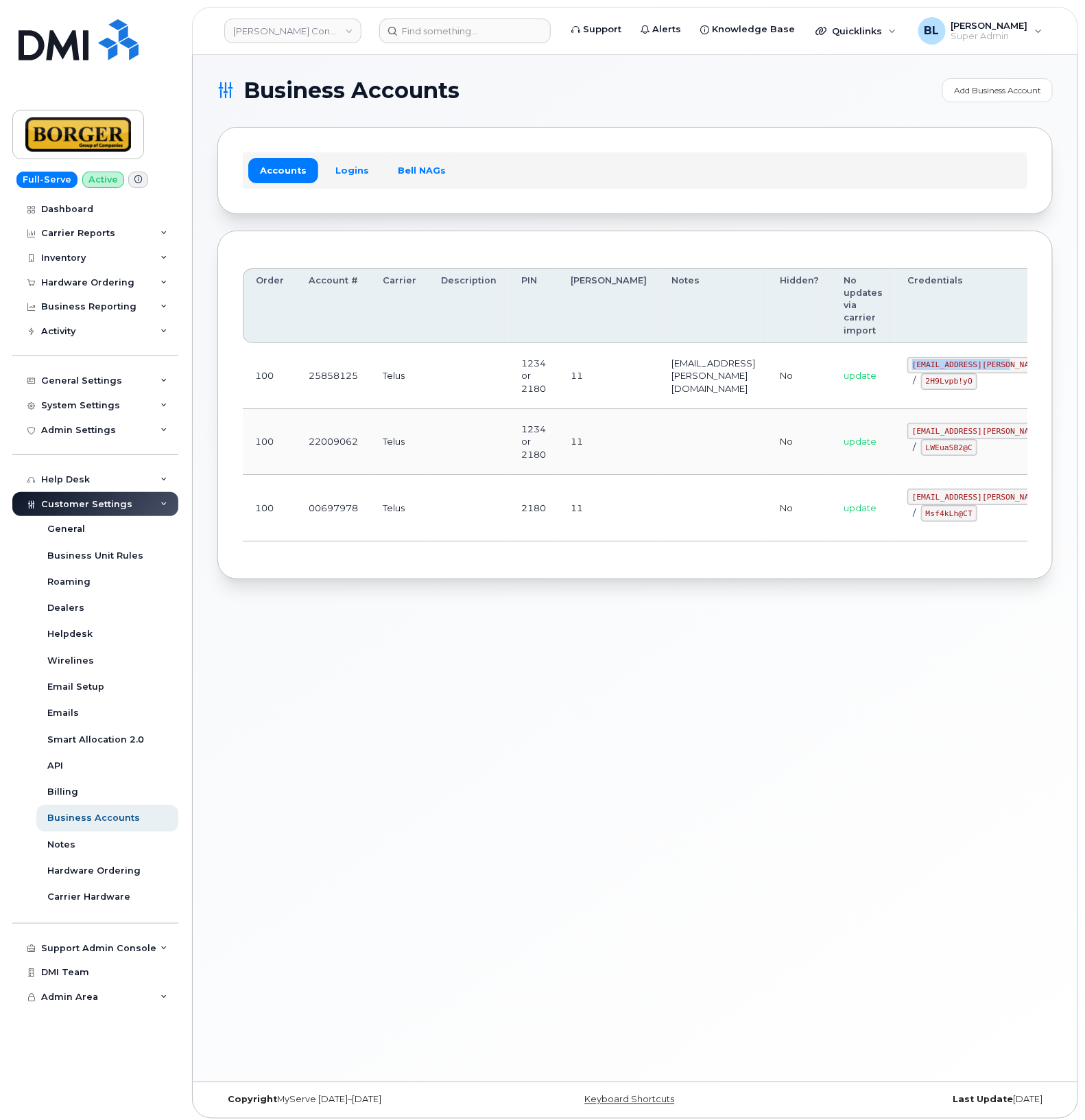
click at [950, 367] on code "ricksalmcal@borger.ca" at bounding box center [1009, 365] width 202 height 17
copy code "ricksalmcal@borger.ca"
click at [577, 405] on td "11" at bounding box center [608, 375] width 101 height 66
drag, startPoint x: 859, startPoint y: 382, endPoint x: 906, endPoint y: 387, distance: 47.3
click at [921, 387] on code "2H9Lvpb!yO" at bounding box center [949, 382] width 56 height 17
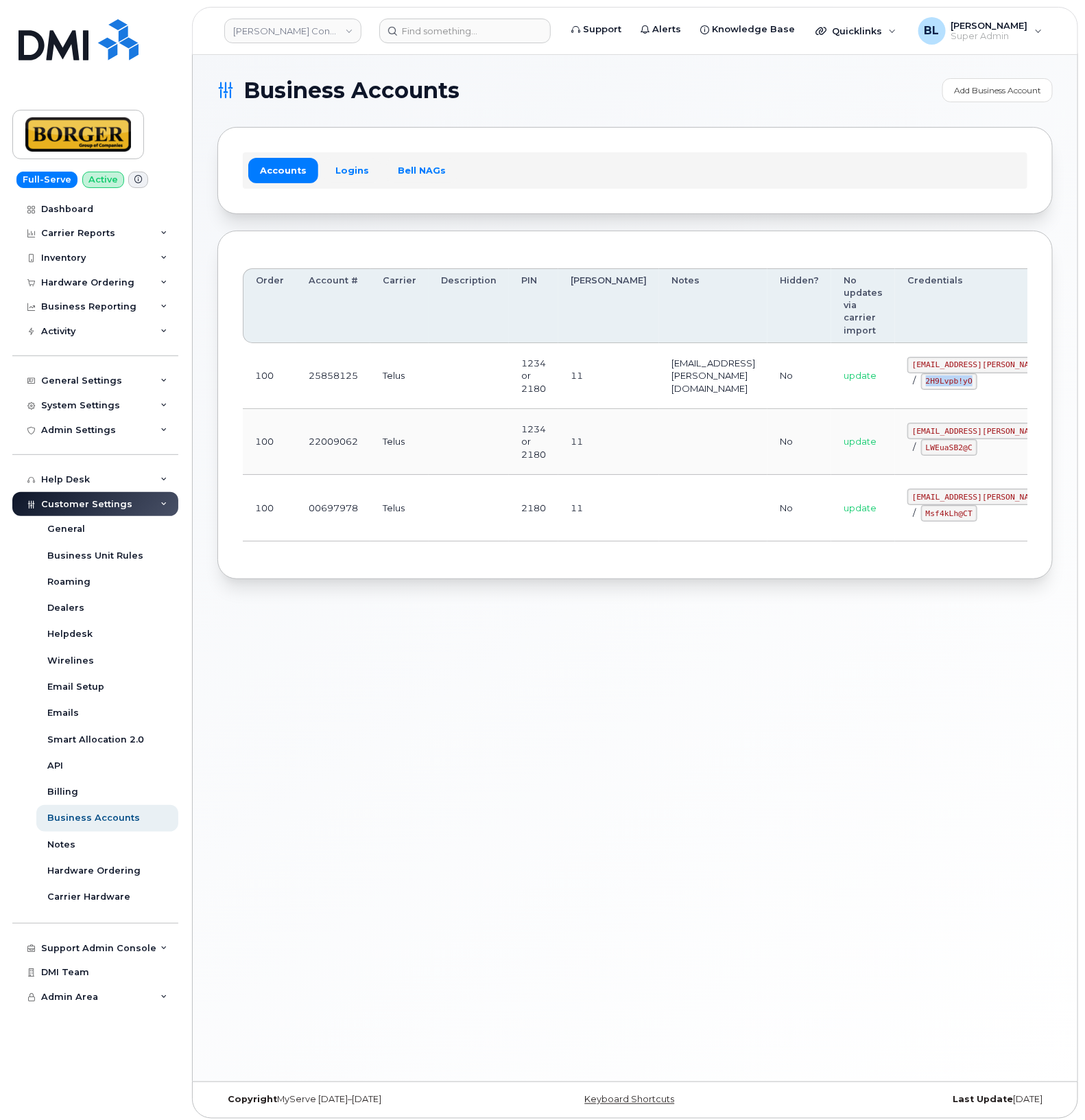
copy code "2H9Lvpb!yO"
drag, startPoint x: 386, startPoint y: 609, endPoint x: 434, endPoint y: 138, distance: 473.4
click at [388, 606] on div "Business Accounts Add Business Account Accounts Logins Bell NAGs Order Account …" at bounding box center [635, 567] width 885 height 1028
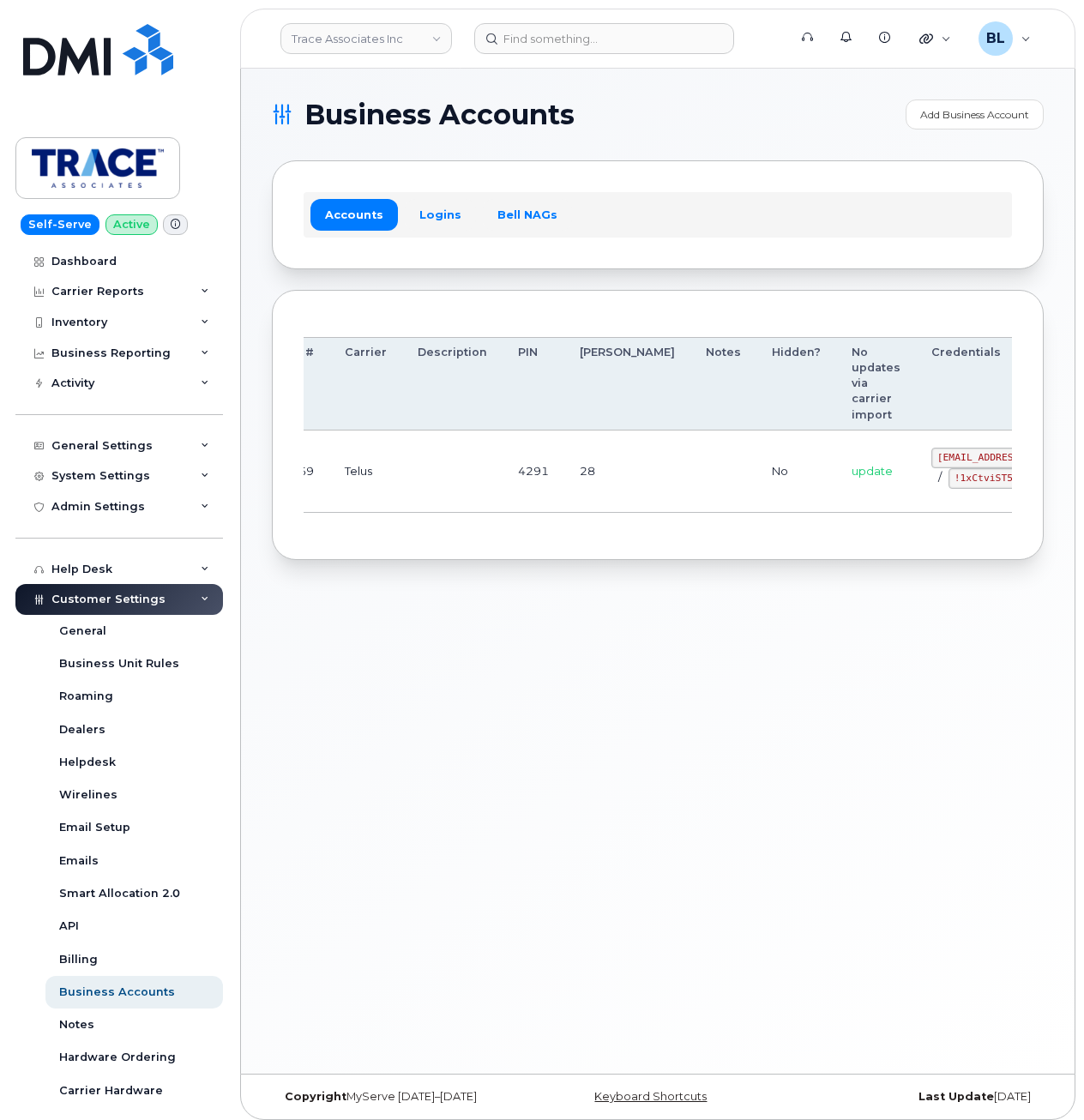
drag, startPoint x: 565, startPoint y: 447, endPoint x: 933, endPoint y: 482, distance: 369.7
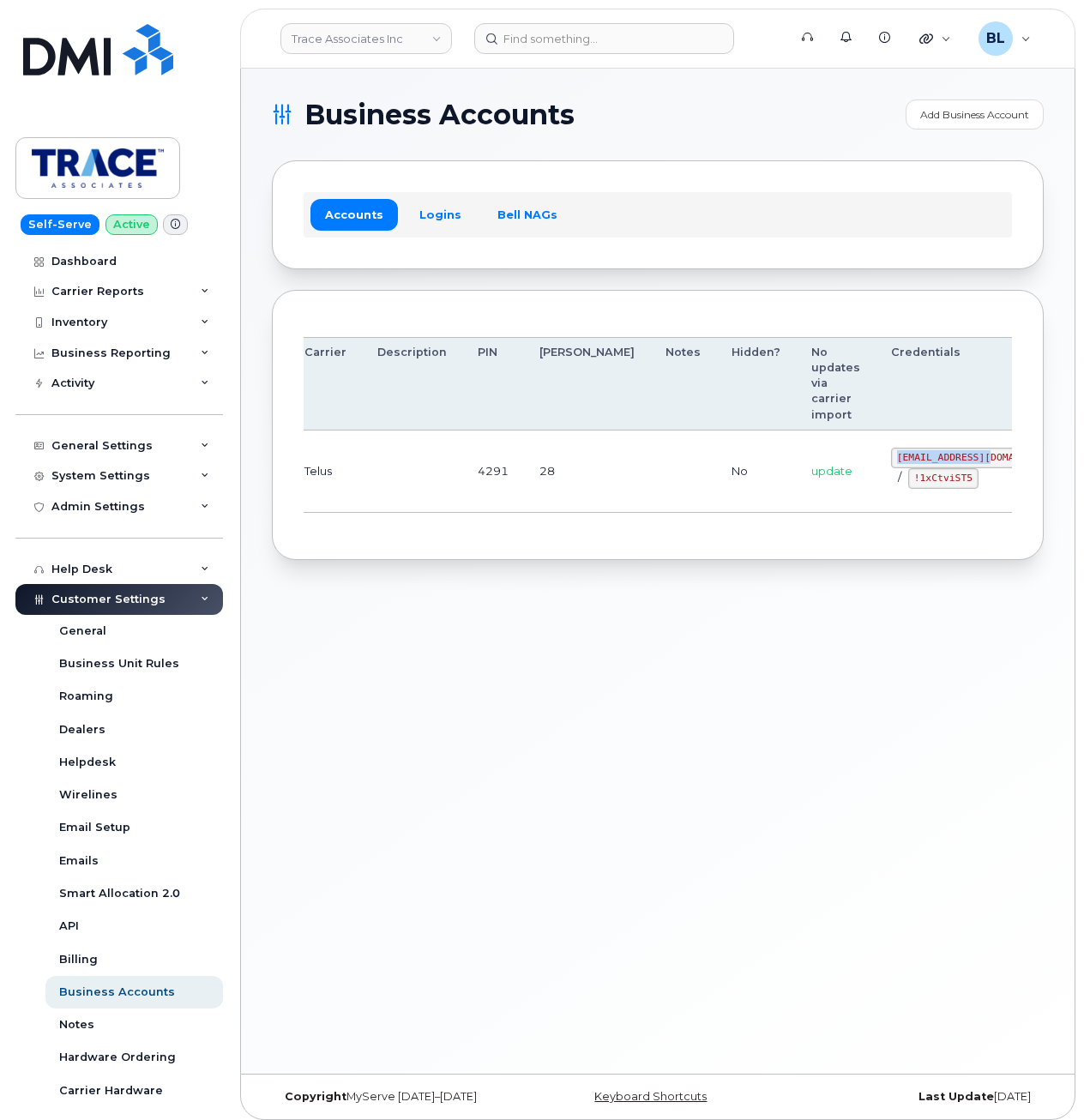
drag, startPoint x: 811, startPoint y: 457, endPoint x: 895, endPoint y: 459, distance: 84.0
click at [895, 459] on code "[EMAIL_ADDRESS][DOMAIN_NAME]" at bounding box center [979, 458] width 176 height 21
copy code "[EMAIL_ADDRESS][DOMAIN_NAME]"
drag, startPoint x: 568, startPoint y: 620, endPoint x: 569, endPoint y: 610, distance: 10.0
click at [568, 620] on div "Business Accounts Add Business Account Accounts Logins Bell NAGs Order Account …" at bounding box center [657, 571] width 834 height 1005
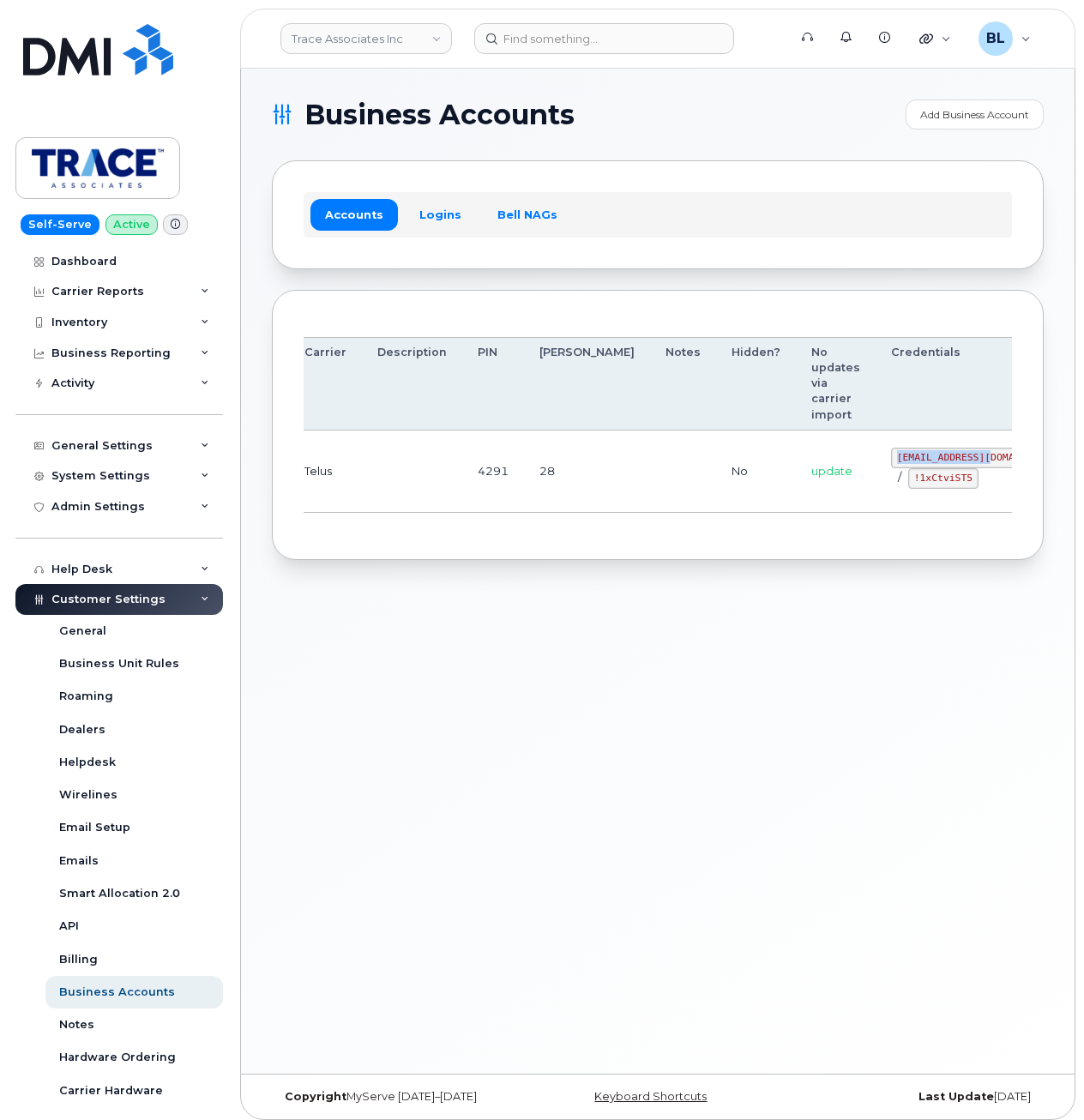
drag, startPoint x: 807, startPoint y: 458, endPoint x: 894, endPoint y: 454, distance: 87.1
click at [894, 454] on code "[EMAIL_ADDRESS][DOMAIN_NAME]" at bounding box center [979, 458] width 176 height 21
copy code "[EMAIL_ADDRESS][DOMAIN_NAME]"
drag, startPoint x: 822, startPoint y: 480, endPoint x: 884, endPoint y: 484, distance: 62.1
click at [908, 484] on code "!1xCtviST5" at bounding box center [943, 479] width 70 height 21
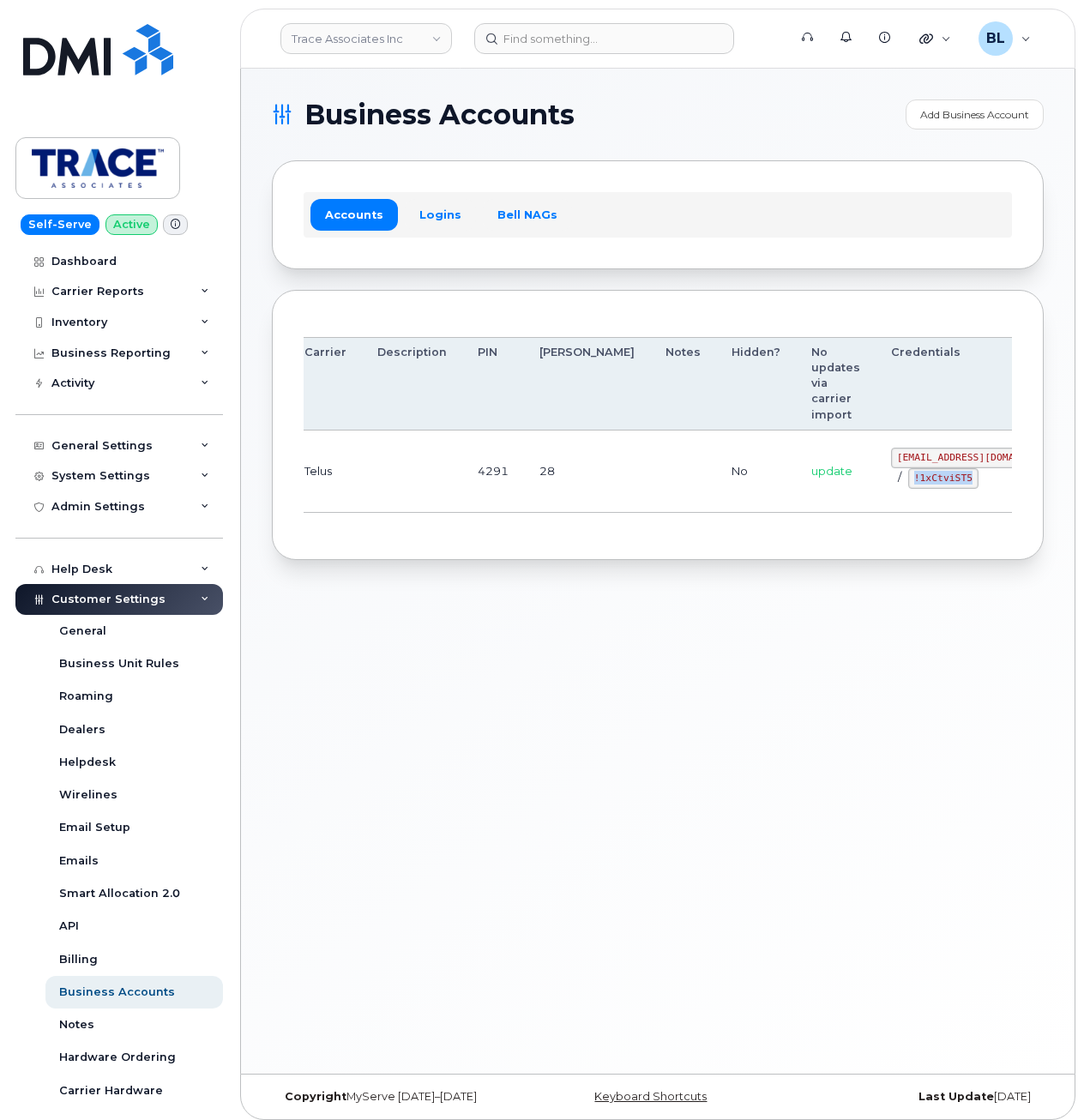
copy code "!1xCtviST5"
drag, startPoint x: 464, startPoint y: 684, endPoint x: 405, endPoint y: 373, distance: 316.5
click at [464, 684] on div "Business Accounts Add Business Account Accounts Logins Bell NAGs Order Account …" at bounding box center [657, 571] width 834 height 1005
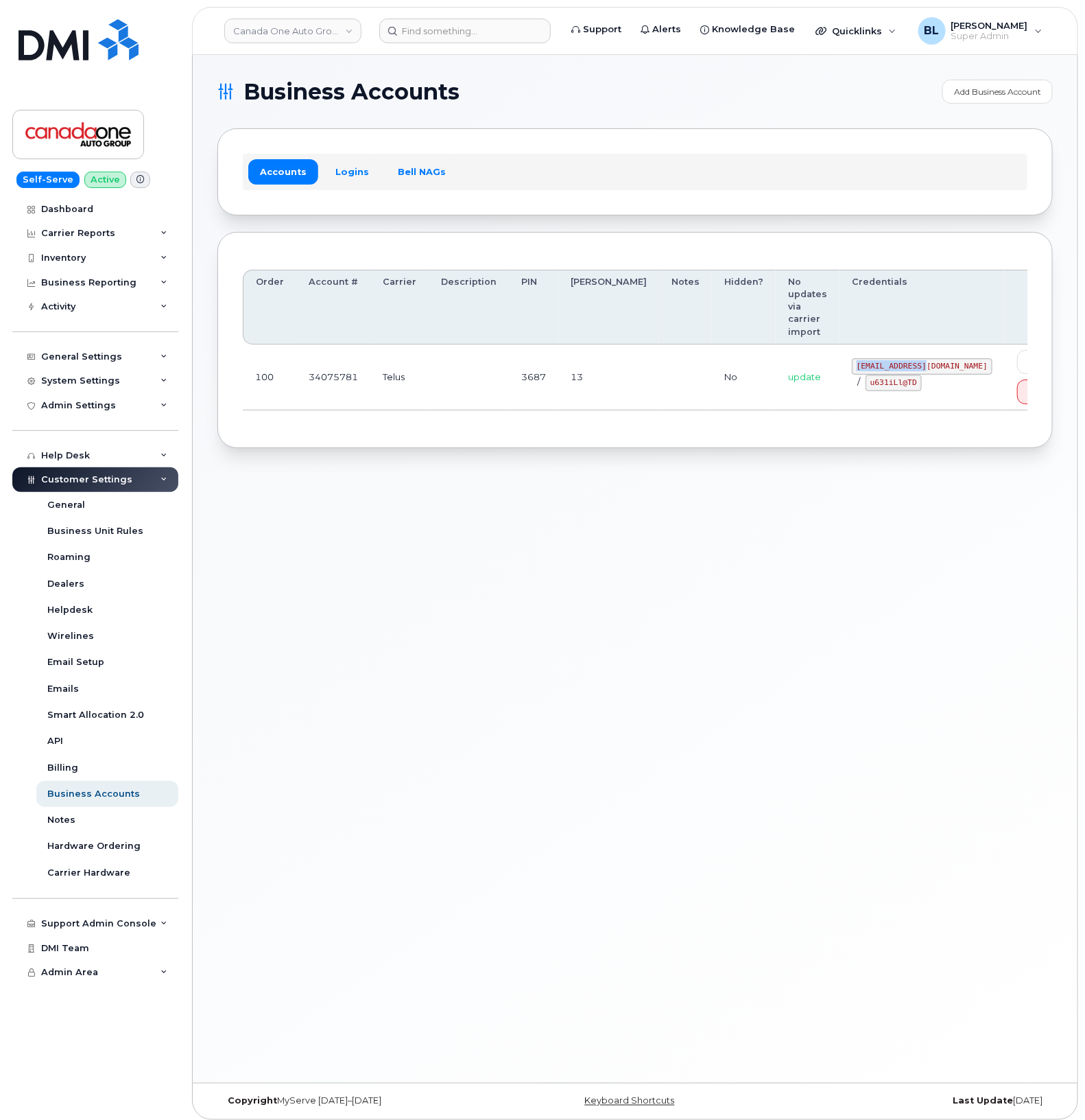
drag, startPoint x: 824, startPoint y: 327, endPoint x: 893, endPoint y: 334, distance: 69.4
click at [893, 358] on code "[EMAIL_ADDRESS][DOMAIN_NAME]" at bounding box center [922, 366] width 140 height 17
copy code "[EMAIL_ADDRESS][DOMAIN_NAME]"
click at [635, 433] on div "Business Accounts Add Business Account Accounts Logins Bell NAGs Order Account …" at bounding box center [635, 569] width 885 height 1028
drag, startPoint x: 823, startPoint y: 348, endPoint x: 872, endPoint y: 352, distance: 49.2
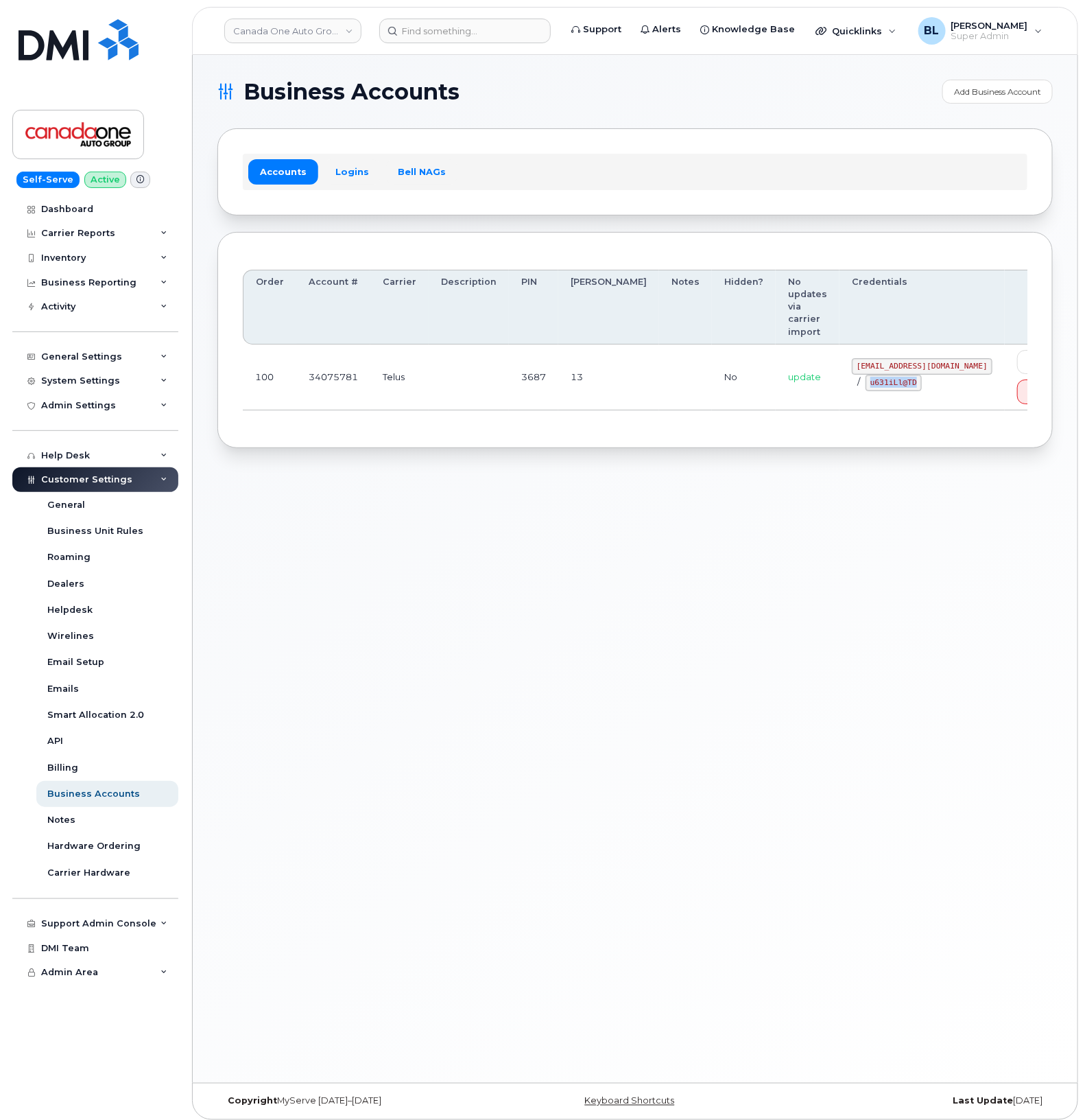
click at [872, 352] on td "[EMAIL_ADDRESS][DOMAIN_NAME] / u631iLl@TD" at bounding box center [922, 377] width 165 height 66
copy code "u631iLl@TD"
click at [346, 570] on div "Business Accounts Add Business Account Accounts Logins Bell NAGs Order Account …" at bounding box center [635, 569] width 885 height 1028
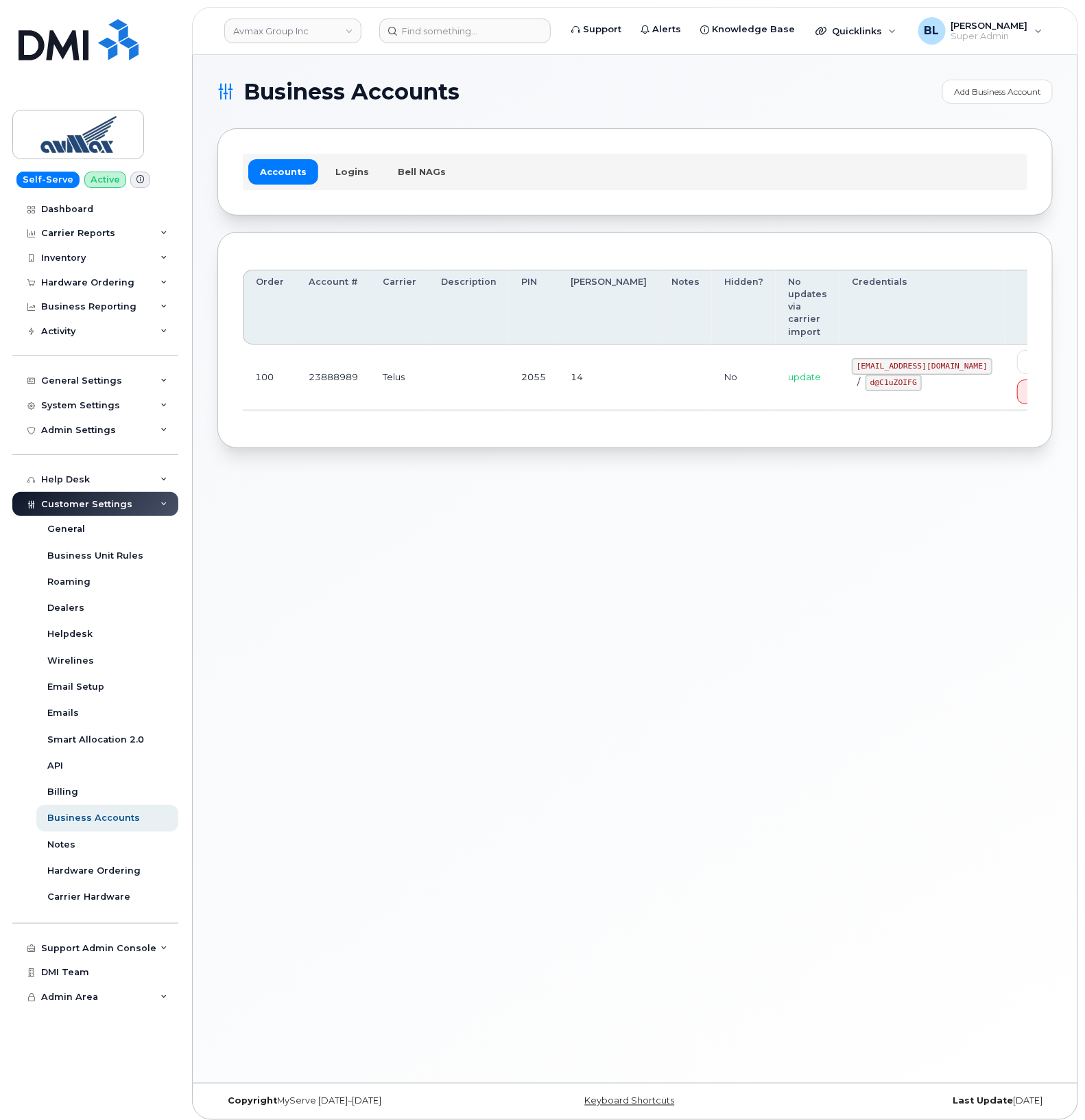
drag, startPoint x: 678, startPoint y: 361, endPoint x: 770, endPoint y: 373, distance: 92.8
click at [852, 364] on div "[EMAIL_ADDRESS][DOMAIN_NAME] / d@C1uZOIFG" at bounding box center [922, 374] width 140 height 33
drag, startPoint x: 794, startPoint y: 352, endPoint x: 921, endPoint y: 355, distance: 127.0
click at [921, 358] on code "[EMAIL_ADDRESS][DOMAIN_NAME]" at bounding box center [922, 366] width 140 height 17
copy code "[EMAIL_ADDRESS][DOMAIN_NAME]"
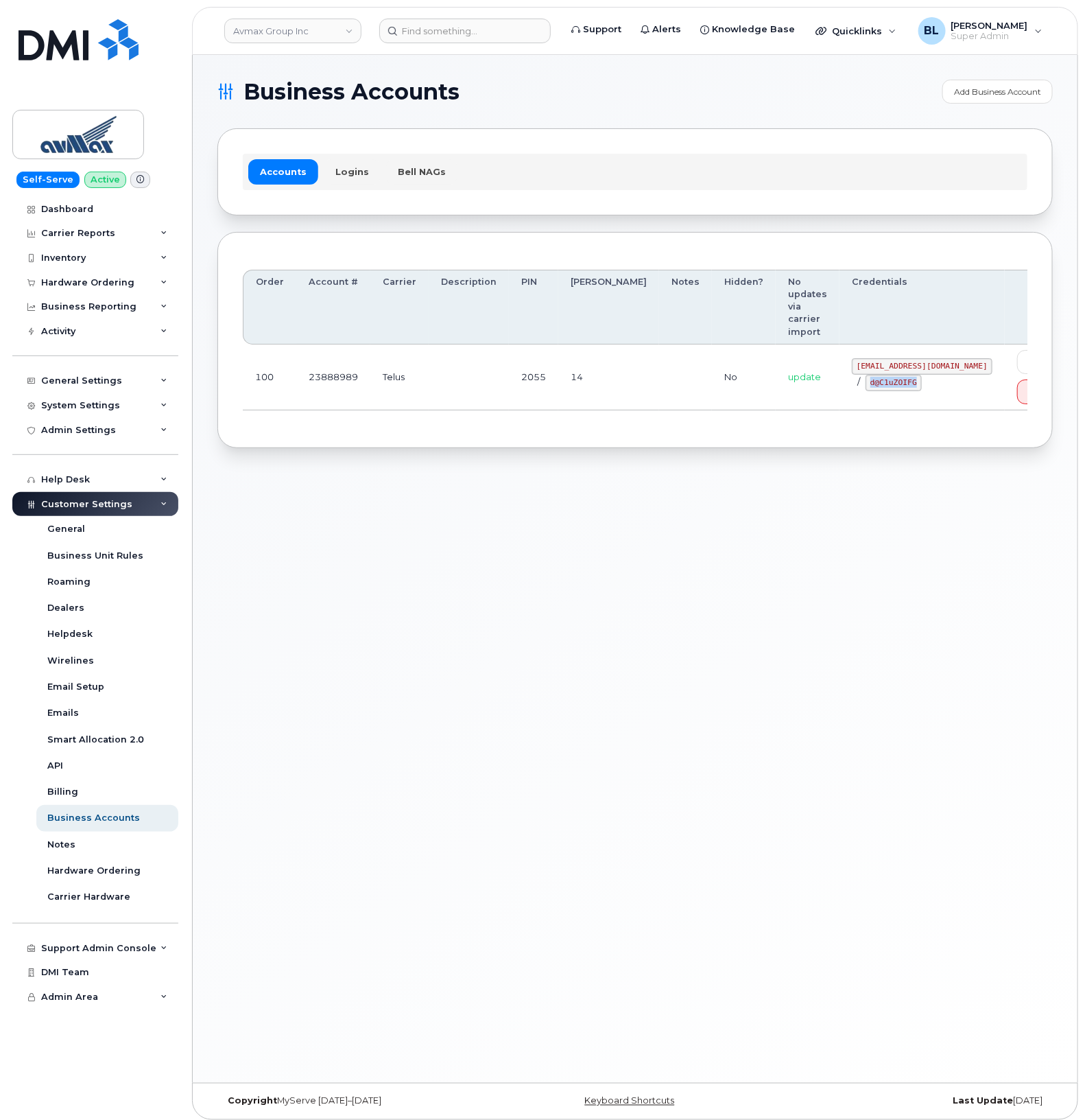
drag, startPoint x: 804, startPoint y: 372, endPoint x: 853, endPoint y: 380, distance: 49.6
click at [853, 380] on div "[EMAIL_ADDRESS][DOMAIN_NAME] / d@C1uZOIFG" at bounding box center [922, 374] width 140 height 33
copy code "d@C1uZOIFG"
click at [564, 520] on div "Business Accounts Add Business Account Accounts Logins Bell NAGs Order Account …" at bounding box center [635, 569] width 885 height 1028
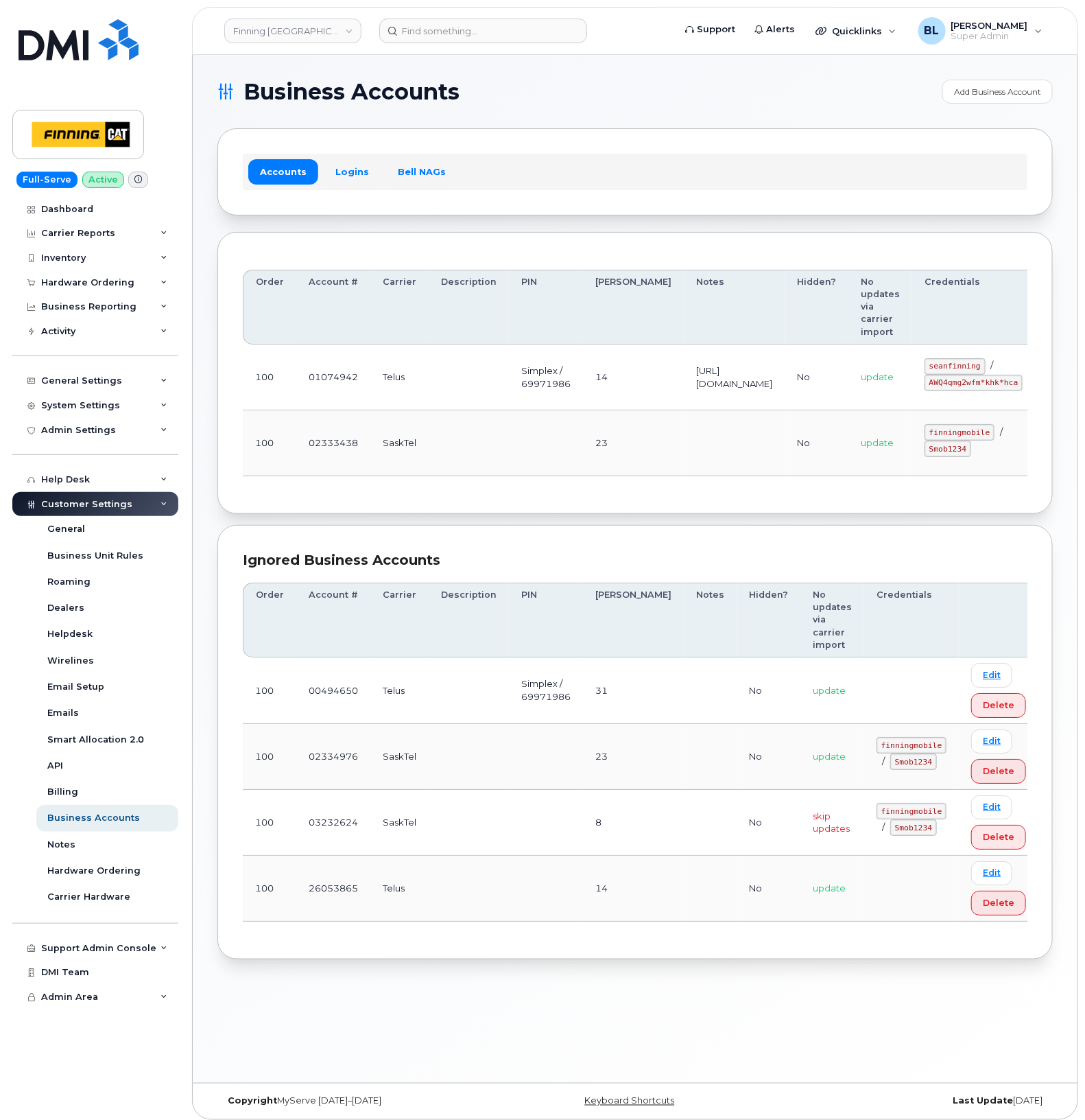
drag, startPoint x: 879, startPoint y: 444, endPoint x: 1186, endPoint y: 443, distance: 307.0
drag, startPoint x: 958, startPoint y: 366, endPoint x: 1009, endPoint y: 365, distance: 51.0
click at [866, 365] on code "seanfinning" at bounding box center [955, 366] width 61 height 17
copy code "seanfinning"
click at [684, 417] on td at bounding box center [734, 443] width 101 height 66
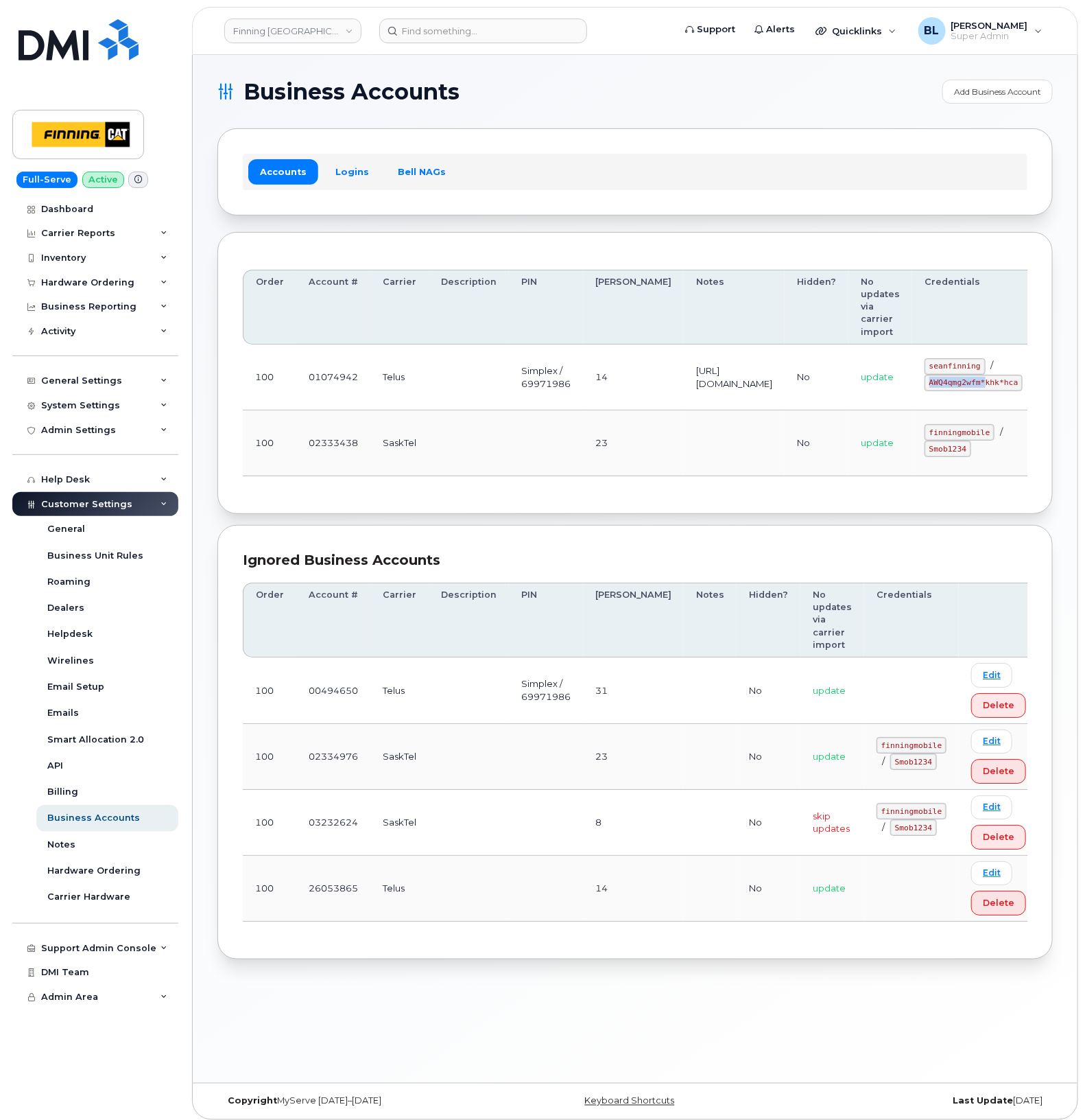
scroll to position [0, 108]
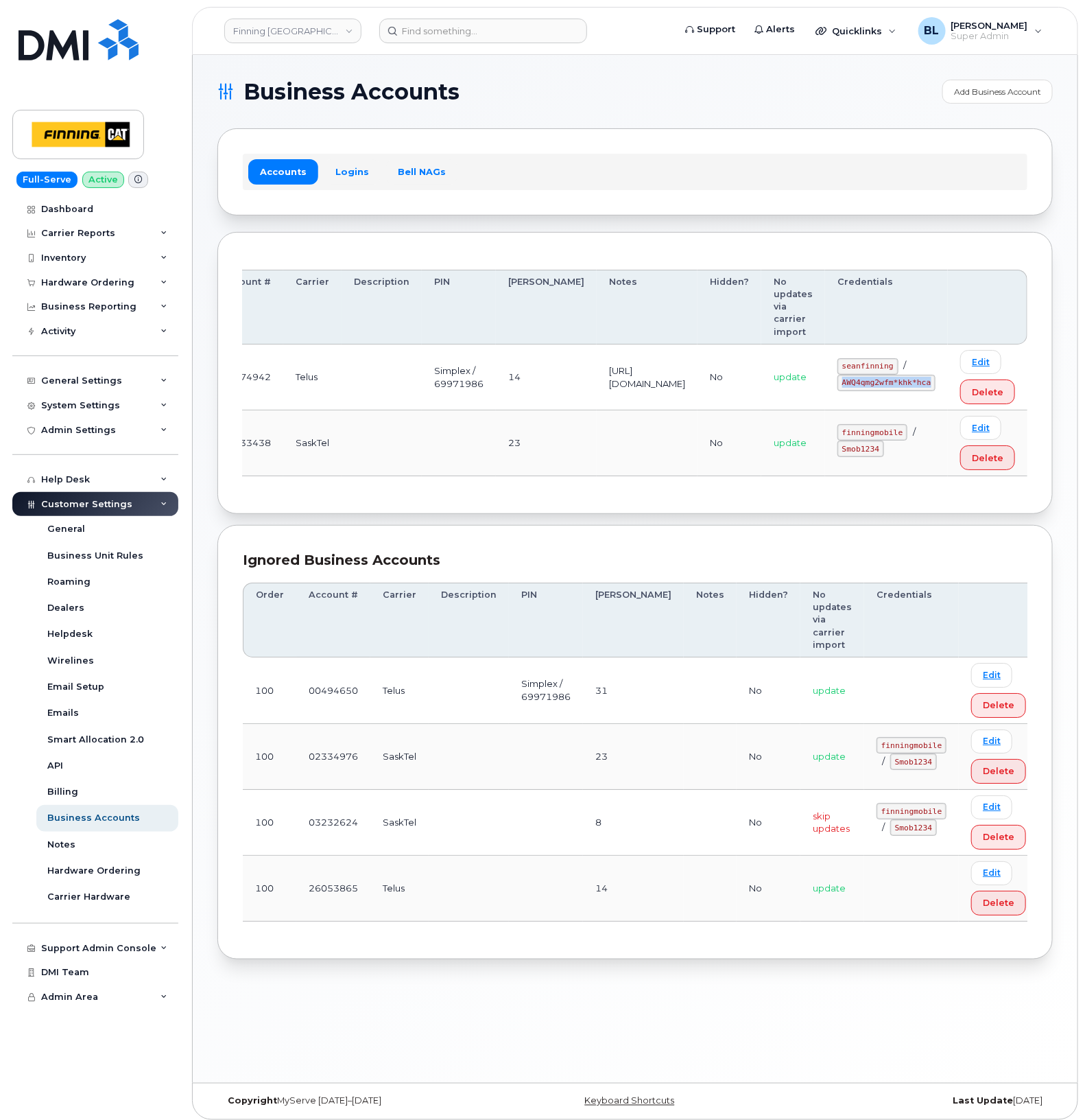
drag, startPoint x: 958, startPoint y: 388, endPoint x: 934, endPoint y: 387, distance: 24.0
click at [866, 387] on code "AWQ4qmg2wfm*khk*hca" at bounding box center [886, 383] width 98 height 17
copy code "AWQ4qmg2wfm*khk*hca"
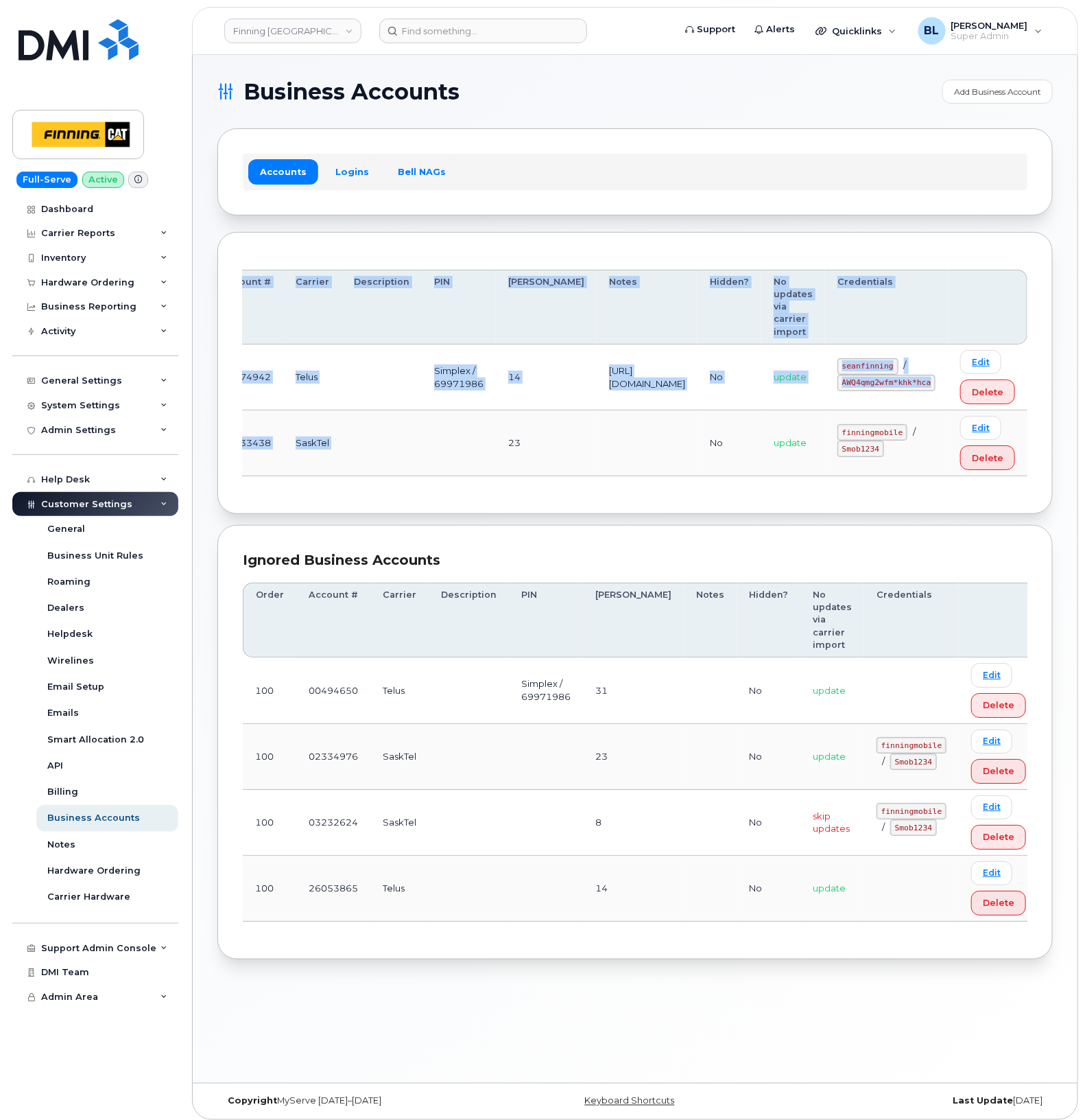
click at [475, 477] on div "Order Account # Carrier Description PIN [PERSON_NAME] Notes Hidden? No updates …" at bounding box center [635, 373] width 785 height 207
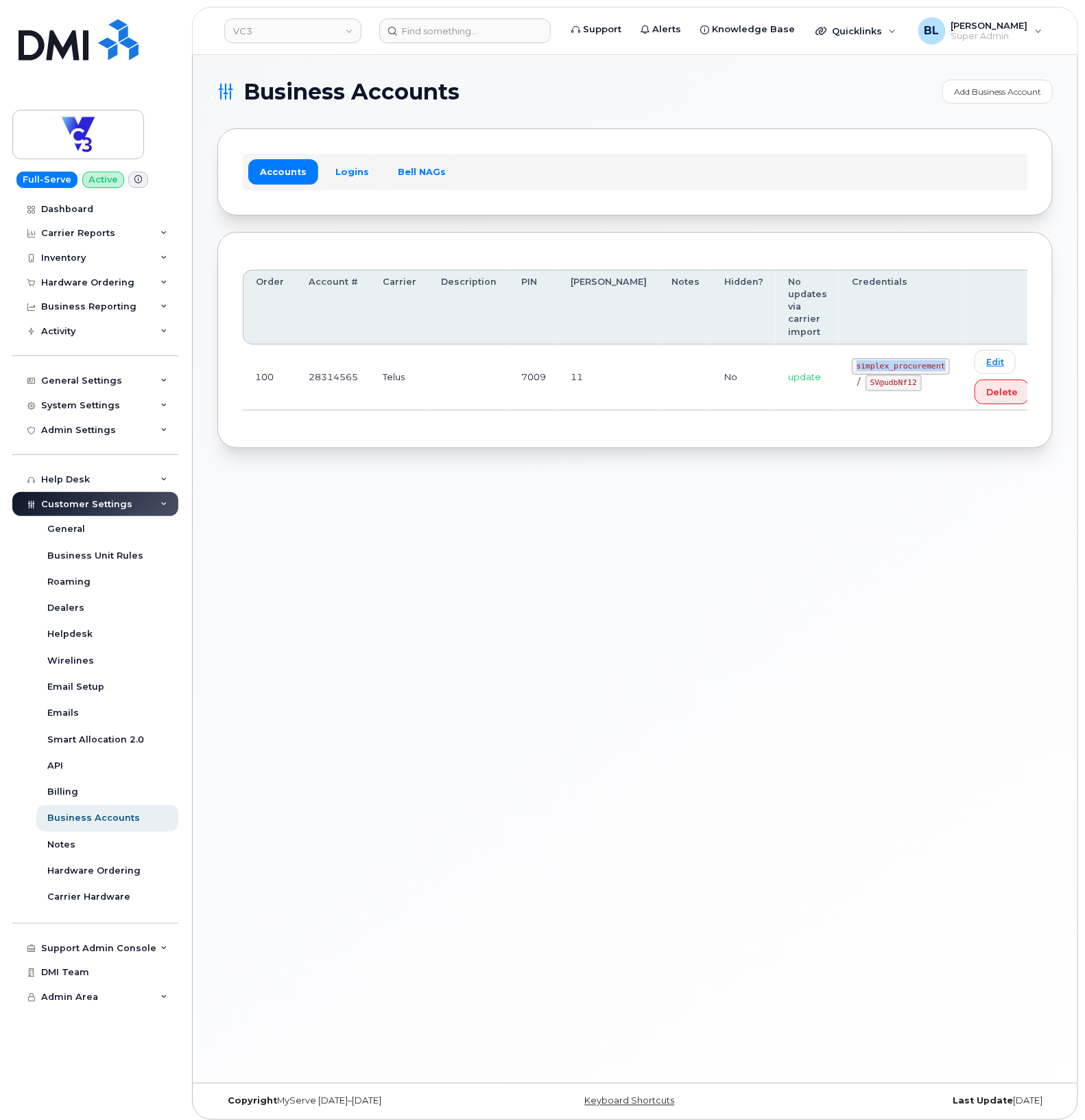
drag, startPoint x: 806, startPoint y: 340, endPoint x: 901, endPoint y: 344, distance: 95.1
click at [901, 344] on td "simplex_procurement / SV@udbNf12" at bounding box center [901, 377] width 123 height 66
copy code "simplex_procurement"
drag, startPoint x: 811, startPoint y: 357, endPoint x: 868, endPoint y: 368, distance: 58.1
click at [868, 368] on td "simplex_procurement / SV@udbNf12" at bounding box center [901, 377] width 123 height 66
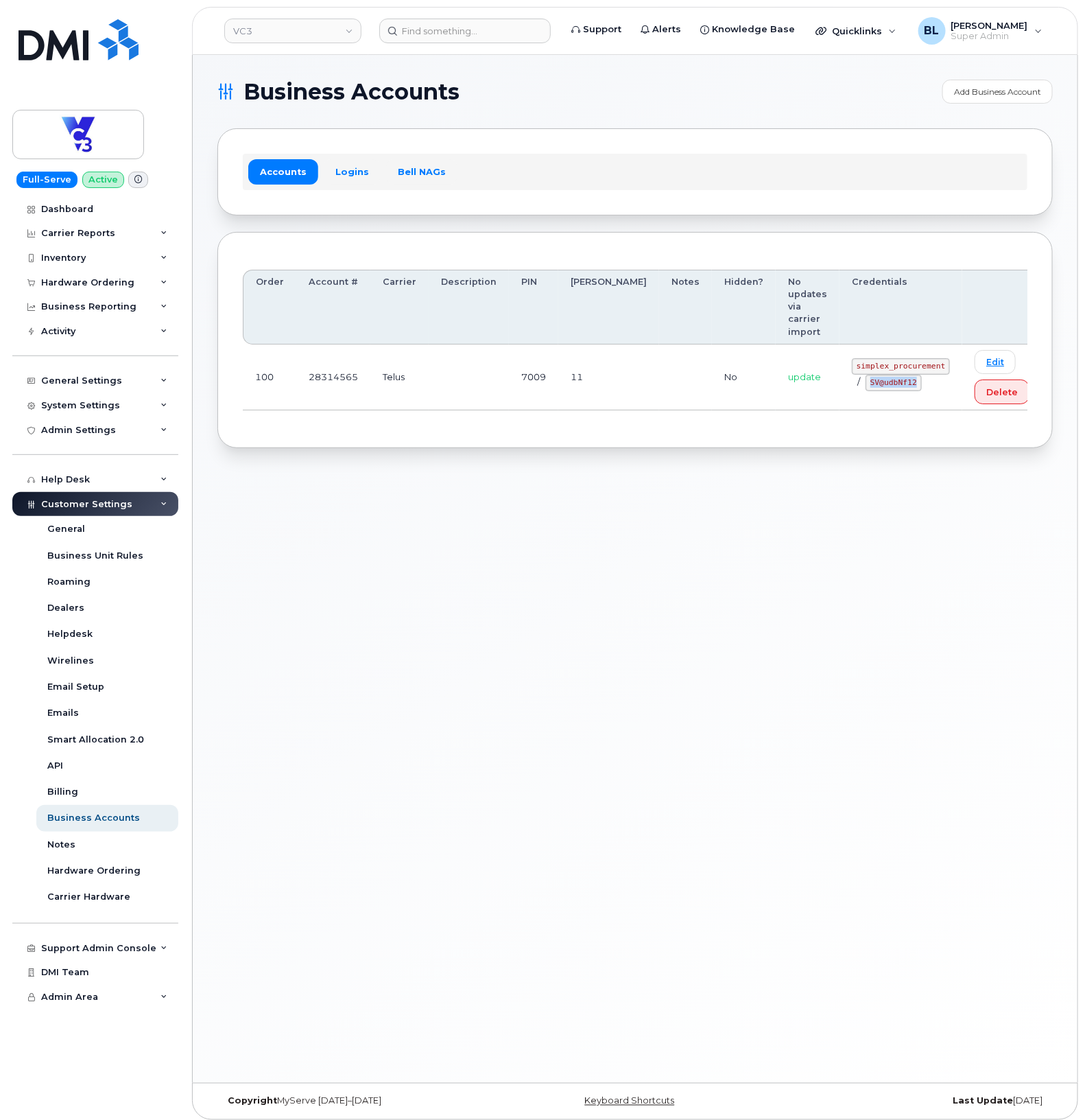
copy code "SV@udbNf12"
drag, startPoint x: 592, startPoint y: 530, endPoint x: 633, endPoint y: 364, distance: 171.0
click at [592, 530] on div "Business Accounts Add Business Account Accounts Logins Bell NAGs Order Account …" at bounding box center [635, 569] width 885 height 1028
